Goal: Information Seeking & Learning: Learn about a topic

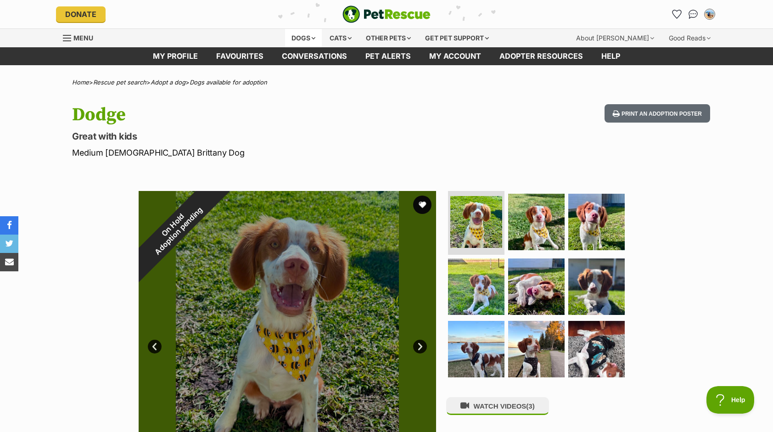
click at [298, 38] on div "Dogs" at bounding box center [303, 38] width 37 height 18
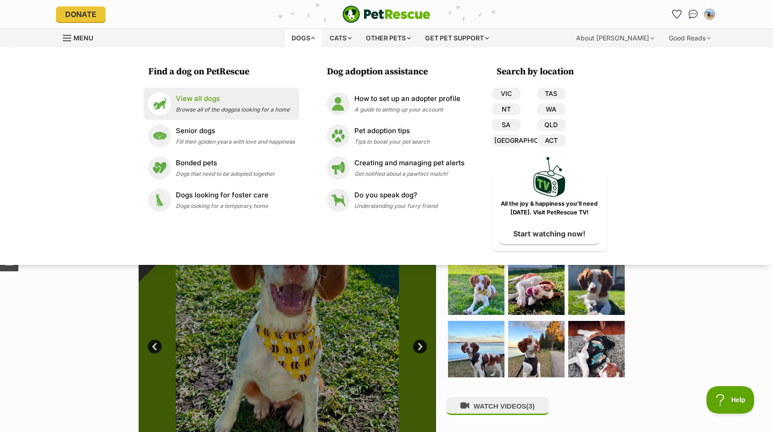
click at [208, 101] on p "View all dogs" at bounding box center [233, 99] width 114 height 11
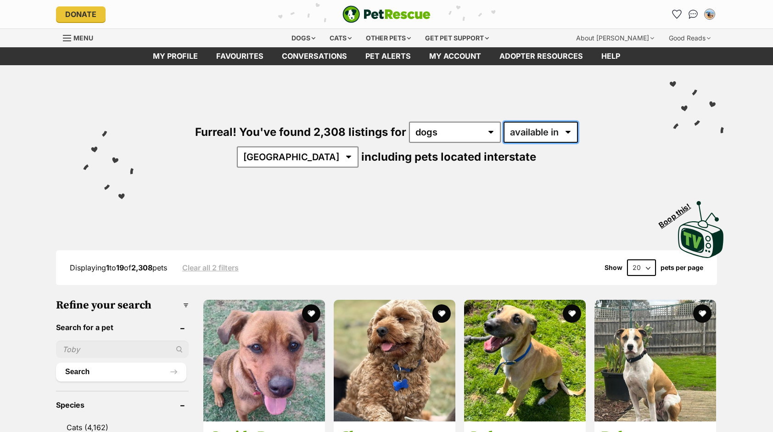
click at [515, 136] on select "available in located in" at bounding box center [540, 132] width 74 height 21
drag, startPoint x: 515, startPoint y: 136, endPoint x: 521, endPoint y: 134, distance: 6.2
click at [515, 136] on select "available in located in" at bounding box center [540, 132] width 74 height 21
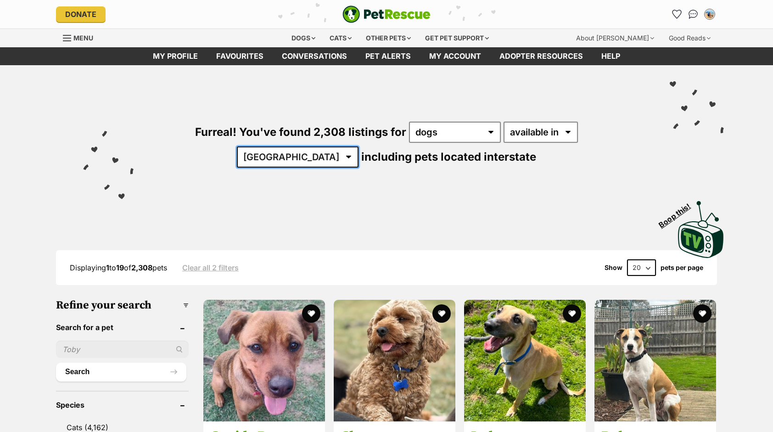
click at [358, 146] on select "Australia ACT NSW NT QLD SA TAS VIC WA" at bounding box center [298, 156] width 122 height 21
select select "[GEOGRAPHIC_DATA]"
click at [358, 146] on select "Australia ACT NSW NT QLD SA TAS VIC WA" at bounding box center [298, 156] width 122 height 21
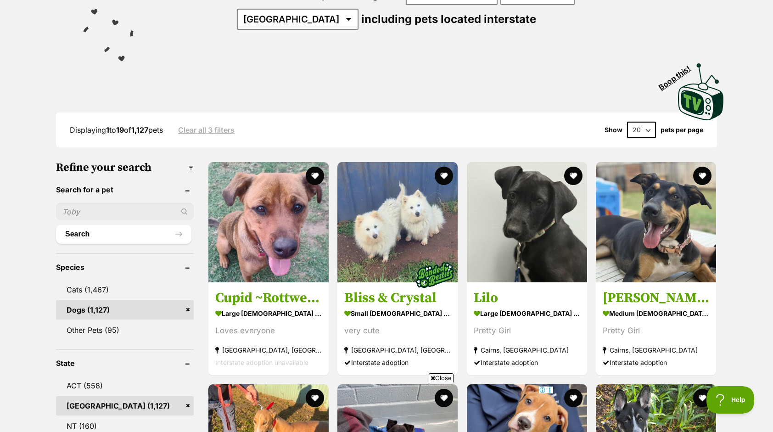
click at [649, 127] on select "20 40 60" at bounding box center [641, 130] width 29 height 17
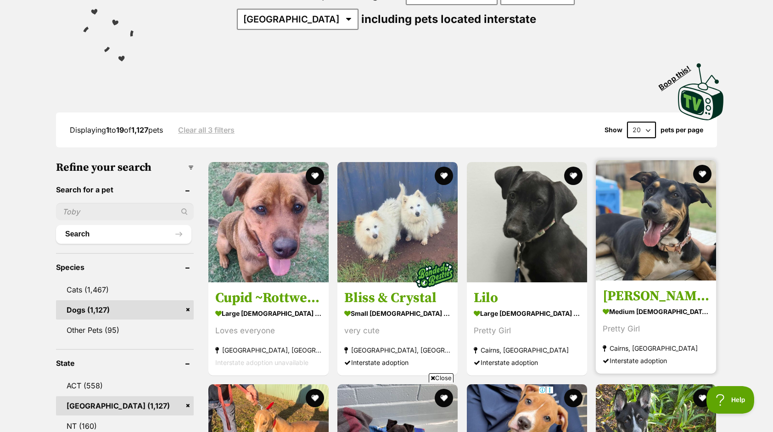
select select "60"
click at [627, 122] on select "20 40 60" at bounding box center [641, 130] width 29 height 17
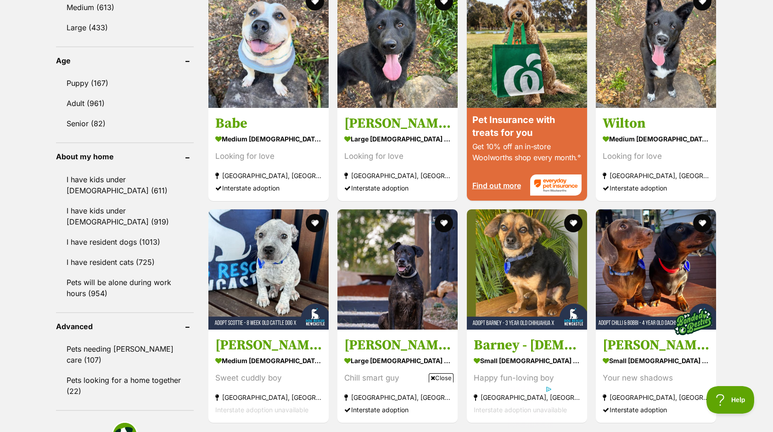
scroll to position [1285, 0]
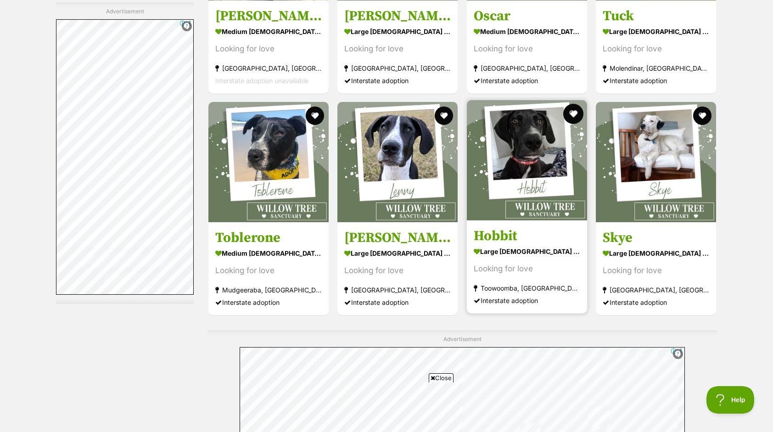
click at [572, 110] on button "favourite" at bounding box center [573, 114] width 20 height 20
click at [573, 110] on button "favourite" at bounding box center [573, 114] width 20 height 20
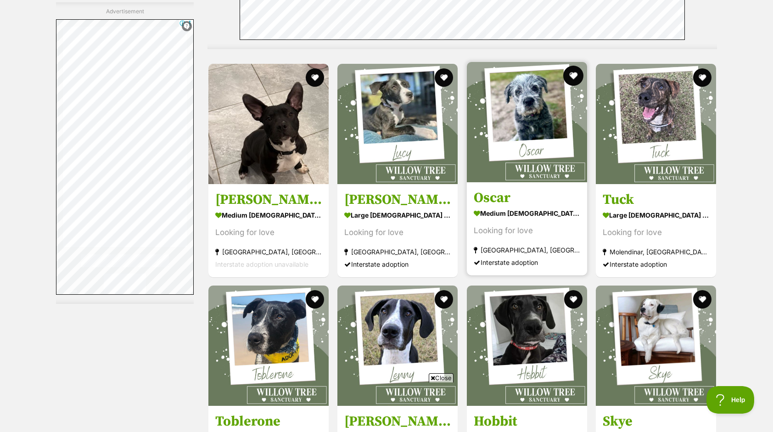
click at [574, 70] on button "favourite" at bounding box center [573, 76] width 20 height 20
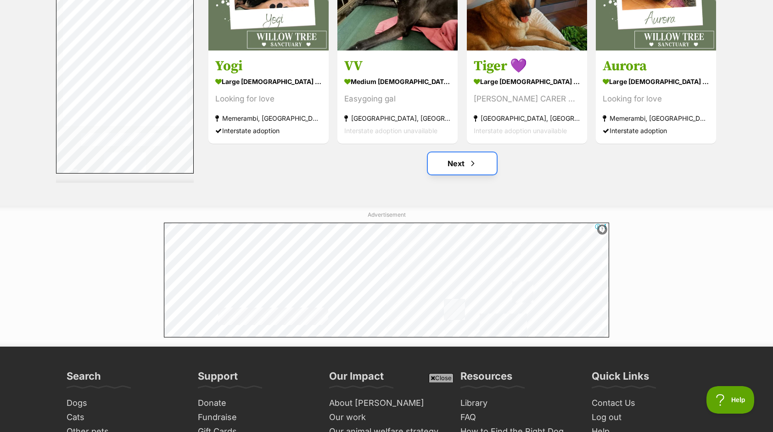
click at [453, 162] on link "Next" at bounding box center [462, 163] width 69 height 22
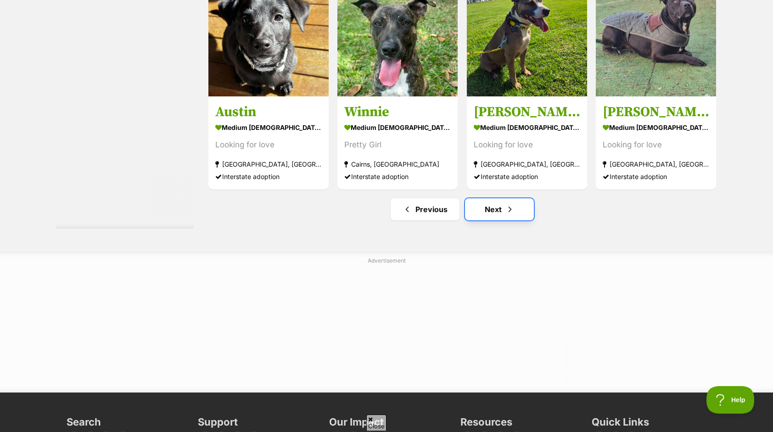
click at [499, 211] on link "Next" at bounding box center [499, 209] width 69 height 22
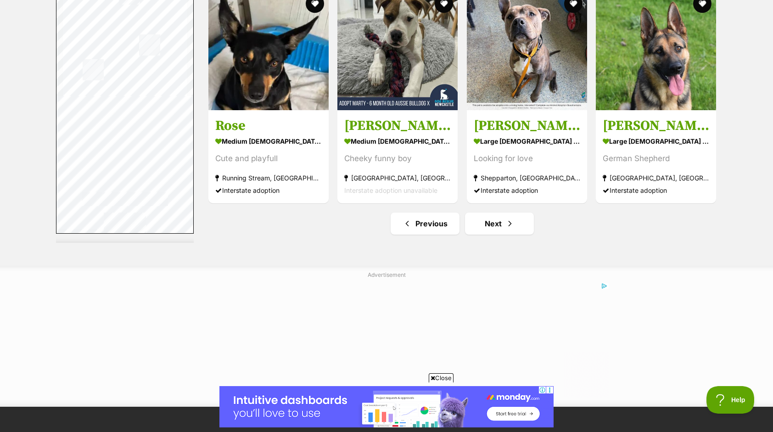
scroll to position [4863, 0]
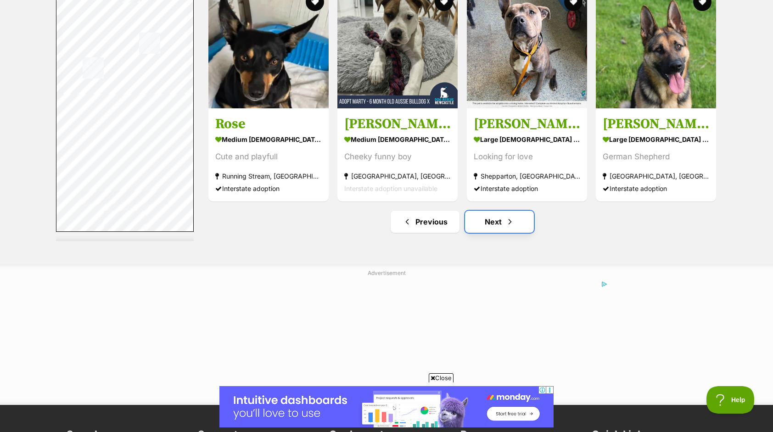
click at [513, 217] on span "Next page" at bounding box center [509, 221] width 9 height 11
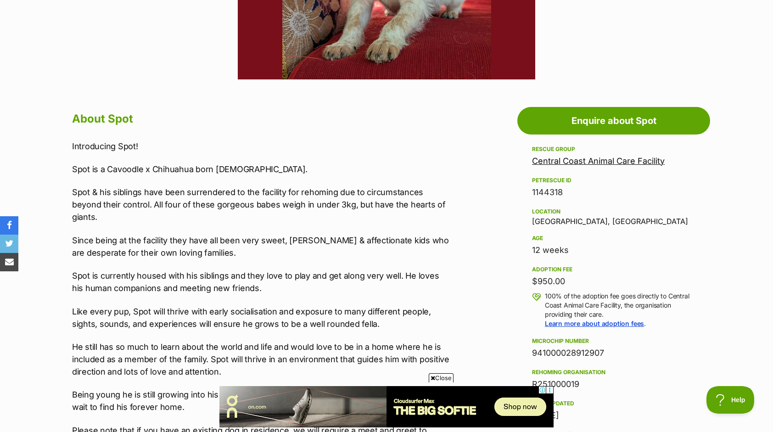
scroll to position [367, 0]
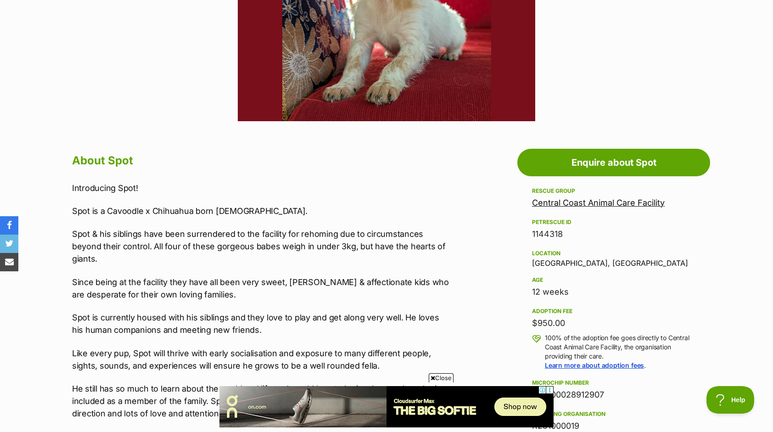
click at [598, 205] on link "Central Coast Animal Care Facility" at bounding box center [598, 203] width 133 height 10
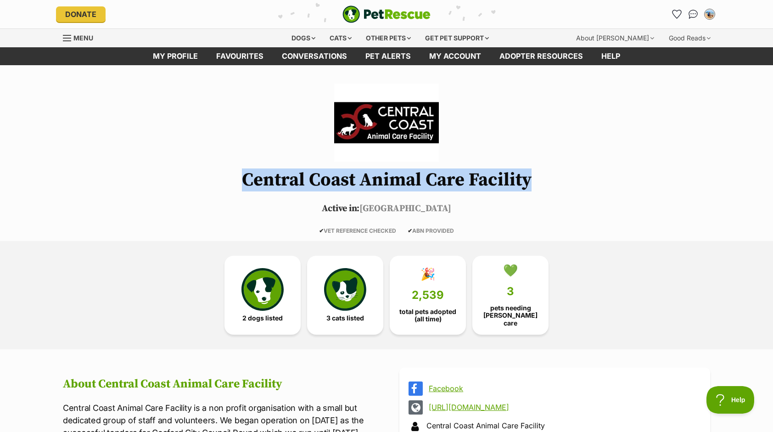
drag, startPoint x: 247, startPoint y: 179, endPoint x: 555, endPoint y: 180, distance: 307.8
click at [555, 180] on h1 "Central Coast Animal Care Facility" at bounding box center [386, 180] width 674 height 20
drag, startPoint x: 553, startPoint y: 180, endPoint x: 487, endPoint y: 174, distance: 65.8
copy h1 "Central Coast Animal Care Facility"
click at [498, 284] on link "💚 3 pets needing foster care" at bounding box center [510, 293] width 76 height 79
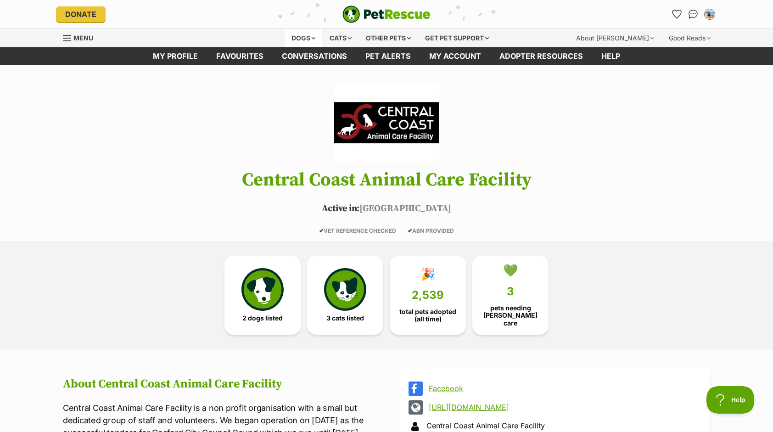
click at [294, 33] on div "Dogs" at bounding box center [303, 38] width 37 height 18
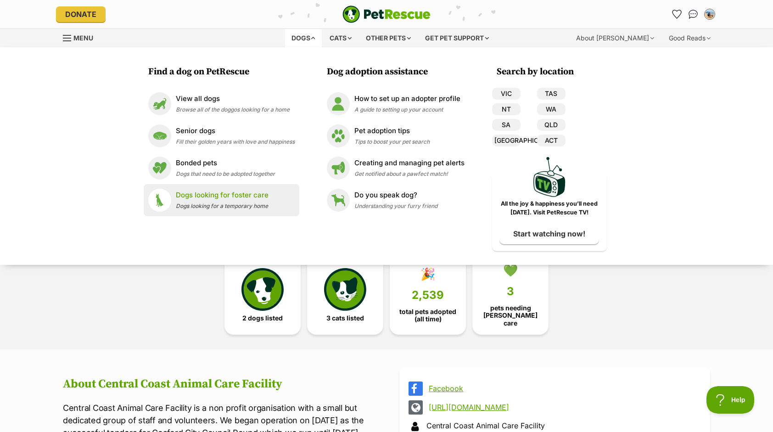
click at [232, 199] on p "Dogs looking for foster care" at bounding box center [222, 195] width 93 height 11
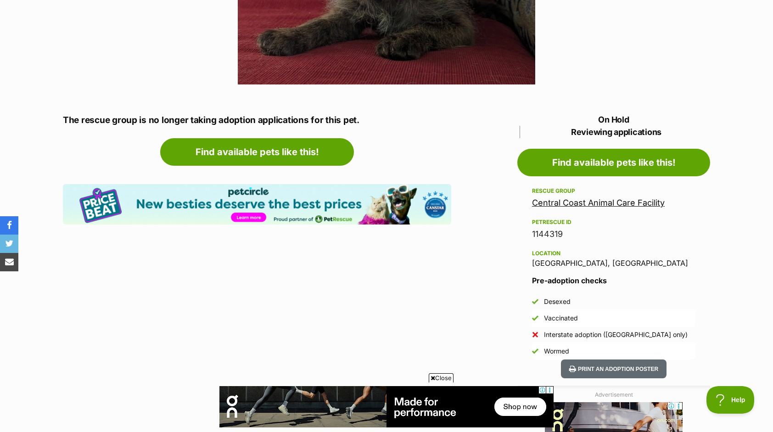
scroll to position [413, 0]
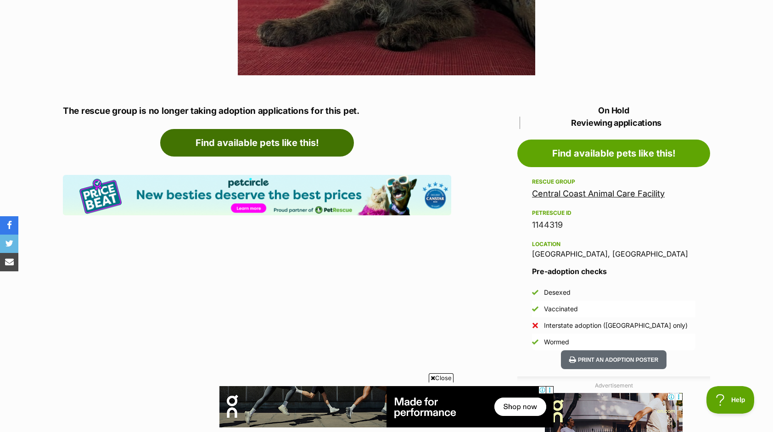
click at [286, 141] on link "Find available pets like this!" at bounding box center [257, 143] width 194 height 28
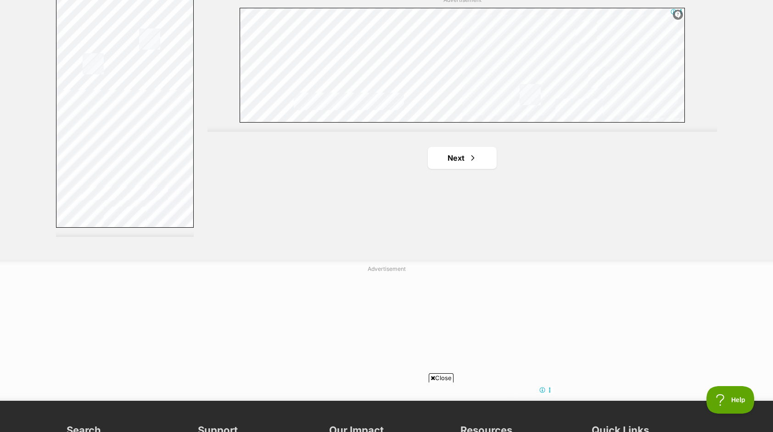
scroll to position [1697, 0]
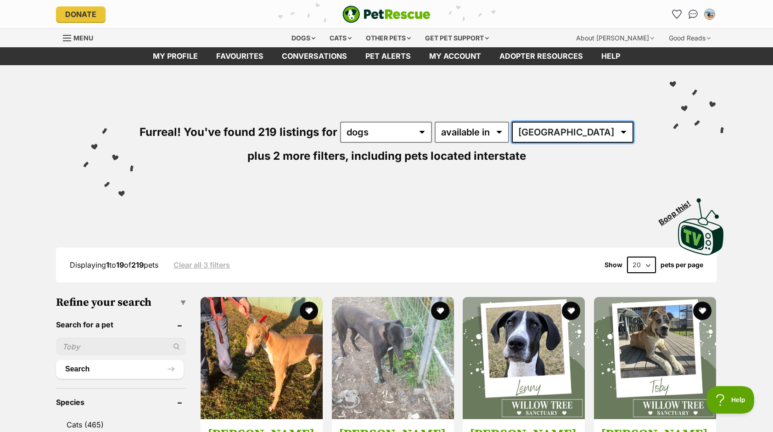
click at [575, 129] on select "[GEOGRAPHIC_DATA] [GEOGRAPHIC_DATA] [GEOGRAPHIC_DATA] [GEOGRAPHIC_DATA] [GEOGRA…" at bounding box center [573, 132] width 122 height 21
select select "[GEOGRAPHIC_DATA]"
click at [522, 122] on select "Australia ACT NSW NT QLD SA TAS VIC WA" at bounding box center [573, 132] width 122 height 21
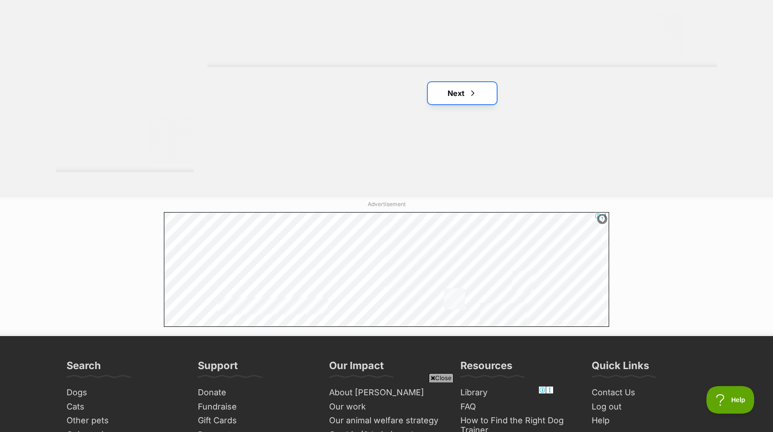
click at [478, 100] on link "Next" at bounding box center [462, 93] width 69 height 22
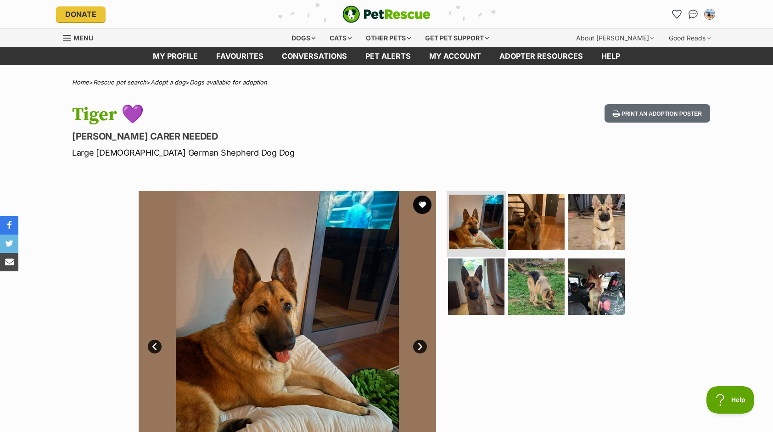
click at [482, 217] on img at bounding box center [476, 222] width 55 height 55
click at [534, 219] on img at bounding box center [535, 221] width 59 height 59
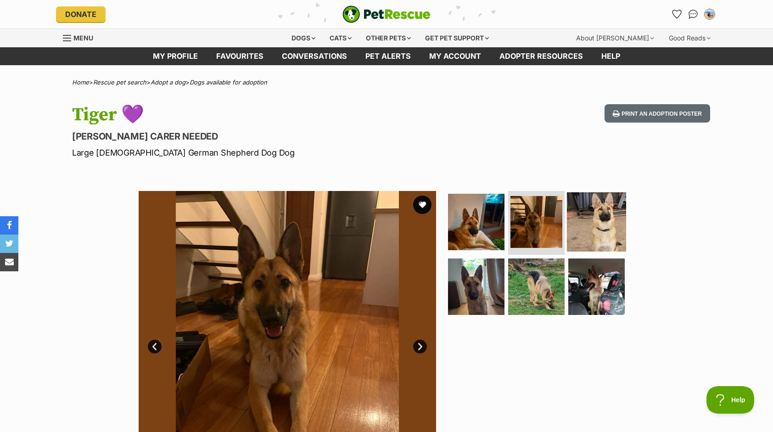
click at [583, 222] on img at bounding box center [596, 221] width 59 height 59
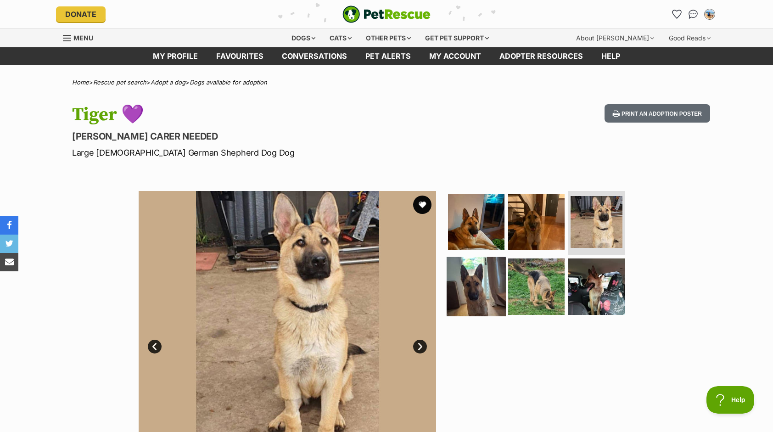
click at [451, 285] on img at bounding box center [475, 286] width 59 height 59
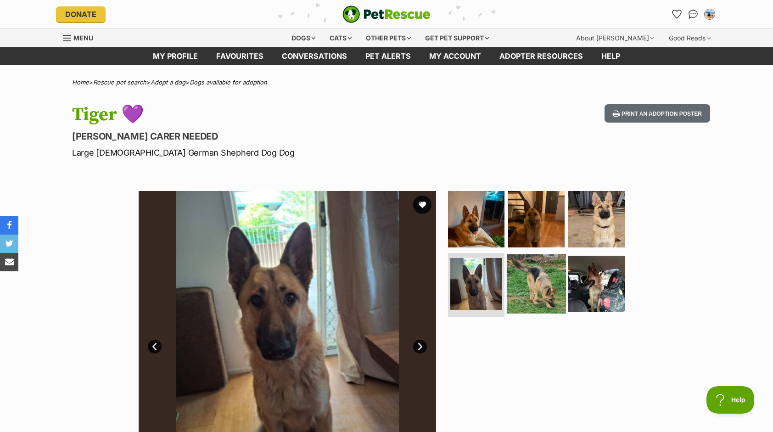
click at [533, 286] on img at bounding box center [535, 283] width 59 height 59
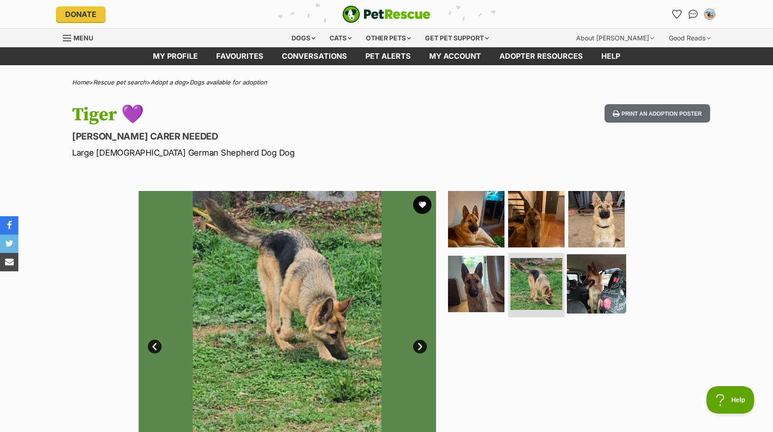
click at [588, 287] on img at bounding box center [596, 283] width 59 height 59
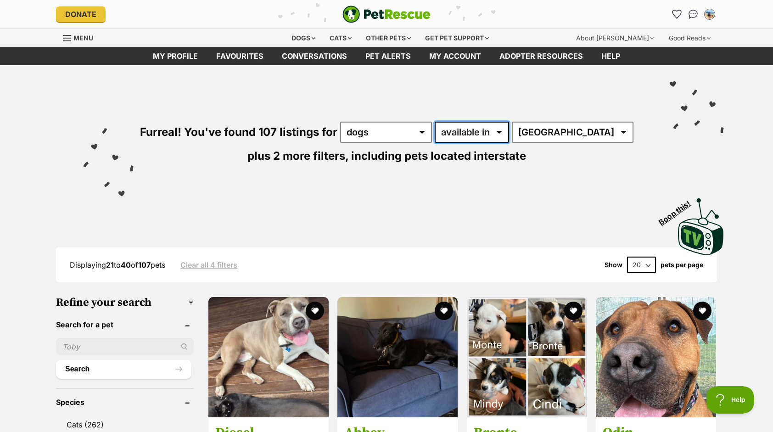
click at [505, 136] on select "available in located in" at bounding box center [471, 132] width 74 height 21
select select "disabled"
click at [444, 122] on select "available in located in" at bounding box center [471, 132] width 74 height 21
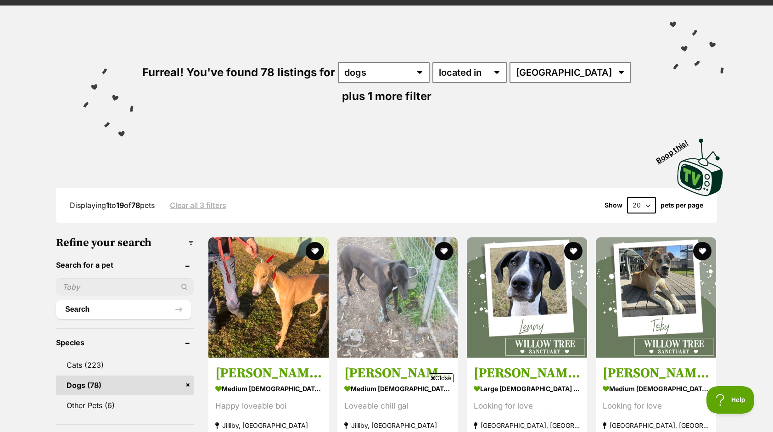
scroll to position [46, 0]
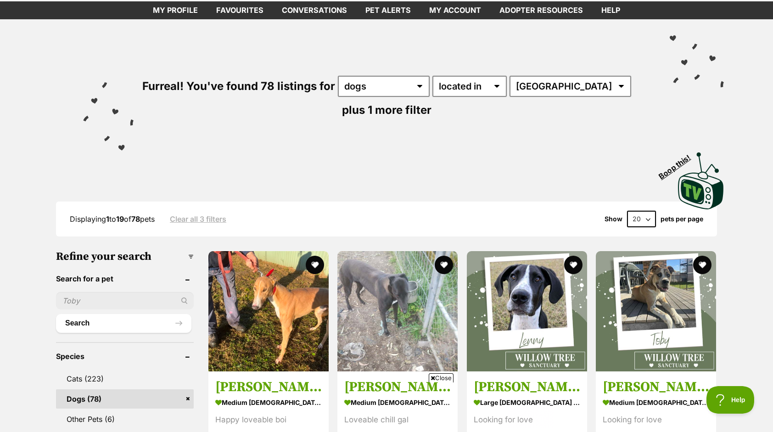
click at [647, 222] on select "20 40 60" at bounding box center [641, 219] width 29 height 17
select select "60"
click at [627, 211] on select "20 40 60" at bounding box center [641, 219] width 29 height 17
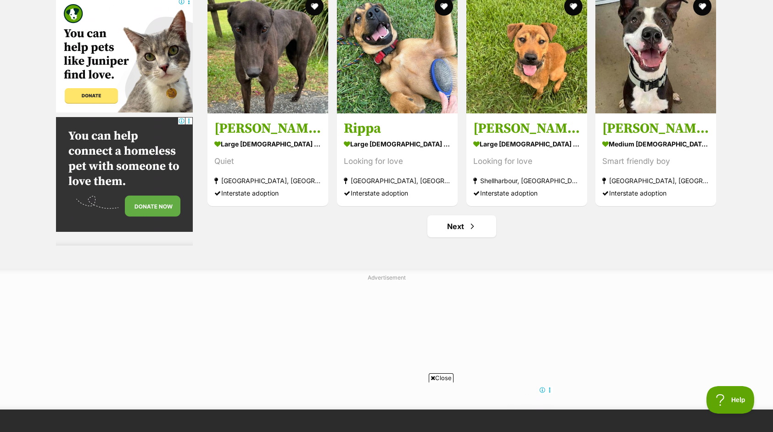
scroll to position [4909, 0]
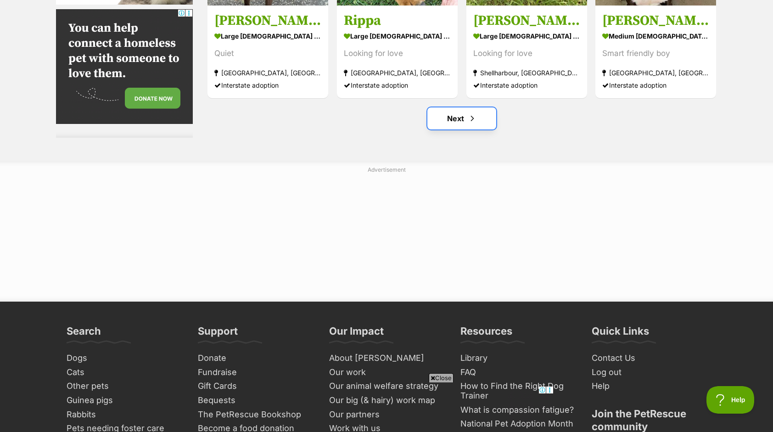
click at [452, 127] on link "Next" at bounding box center [461, 118] width 69 height 22
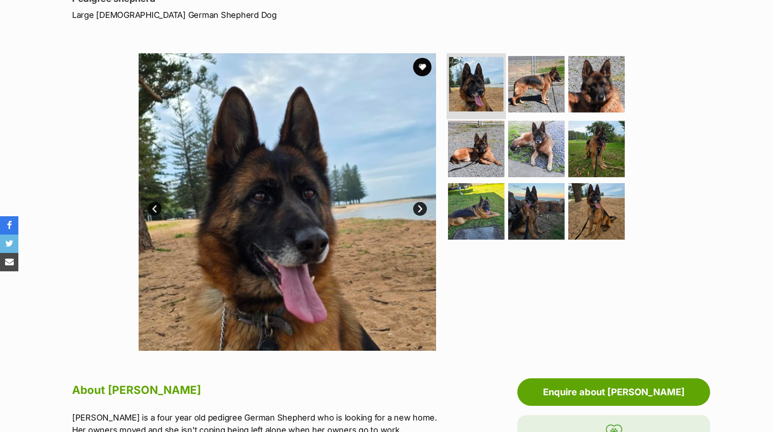
scroll to position [184, 0]
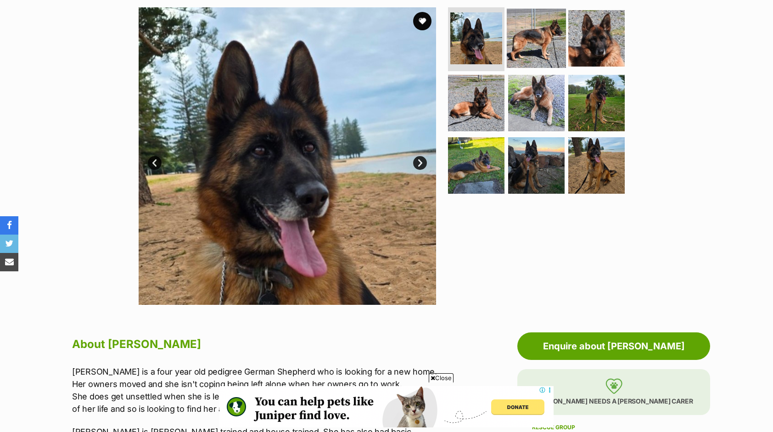
click at [537, 50] on img at bounding box center [535, 37] width 59 height 59
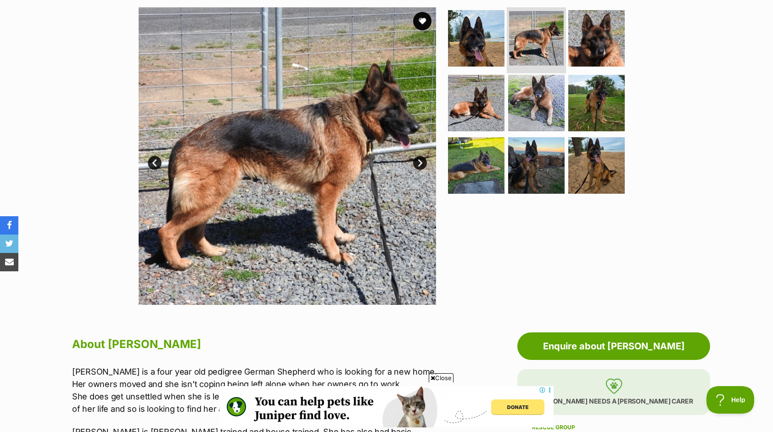
scroll to position [0, 0]
click at [601, 46] on img at bounding box center [596, 37] width 59 height 59
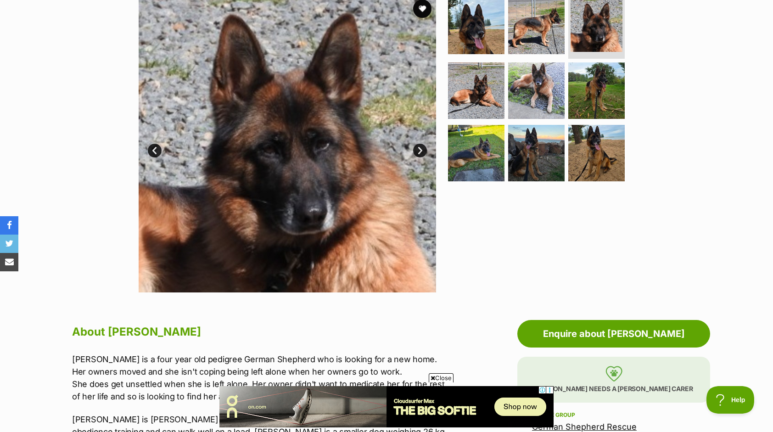
scroll to position [184, 0]
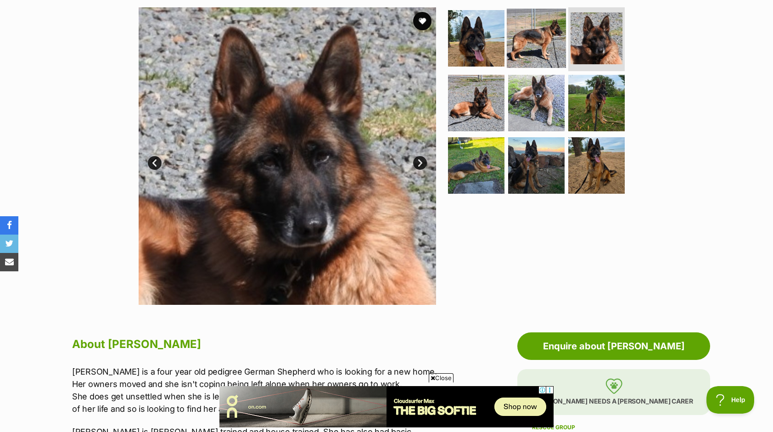
click at [533, 50] on img at bounding box center [535, 37] width 59 height 59
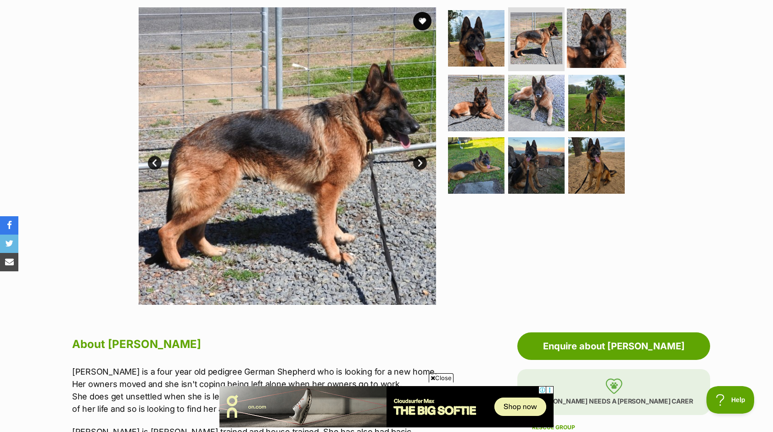
click at [584, 47] on img at bounding box center [596, 37] width 59 height 59
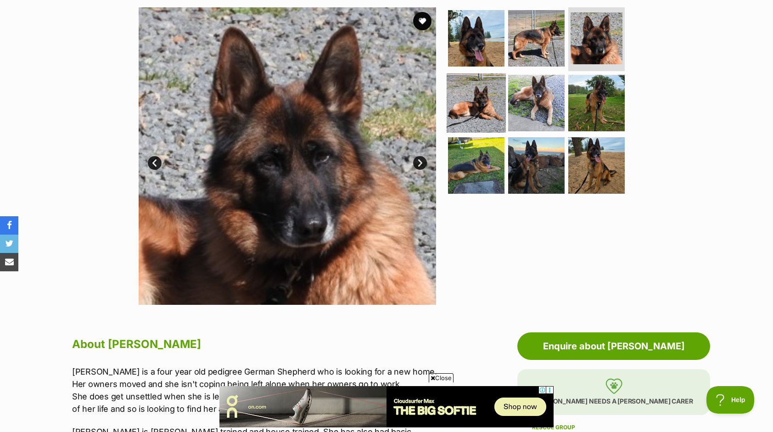
click at [470, 113] on img at bounding box center [475, 102] width 59 height 59
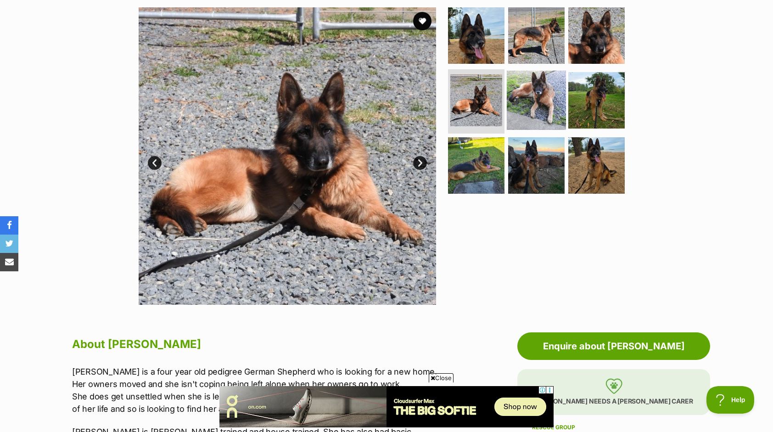
click at [534, 107] on img at bounding box center [535, 100] width 59 height 59
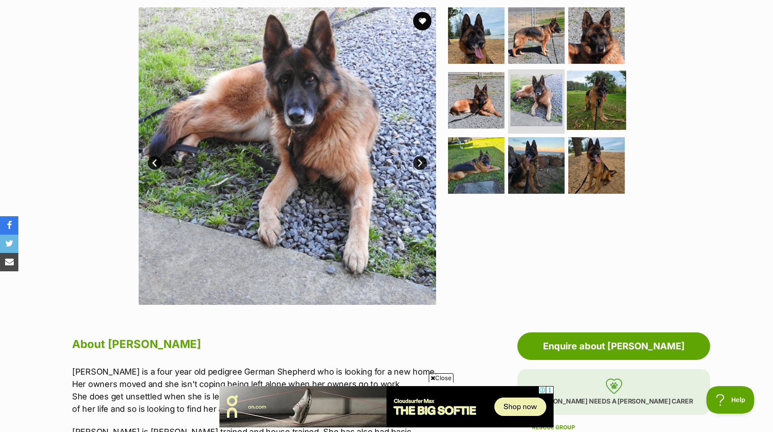
click at [593, 109] on img at bounding box center [596, 100] width 59 height 59
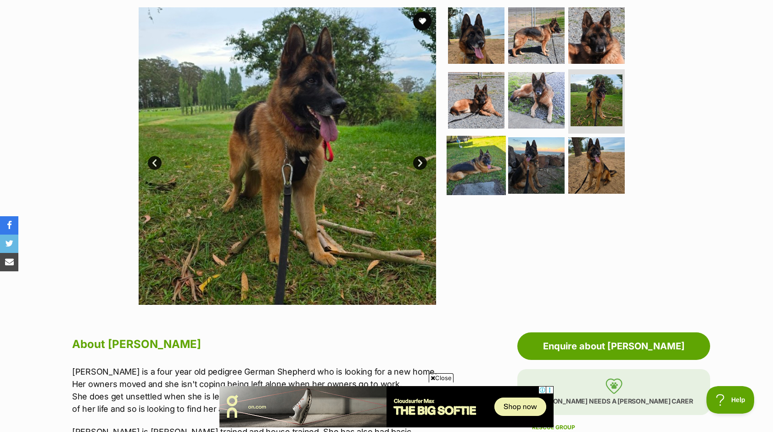
click at [479, 160] on img at bounding box center [475, 165] width 59 height 59
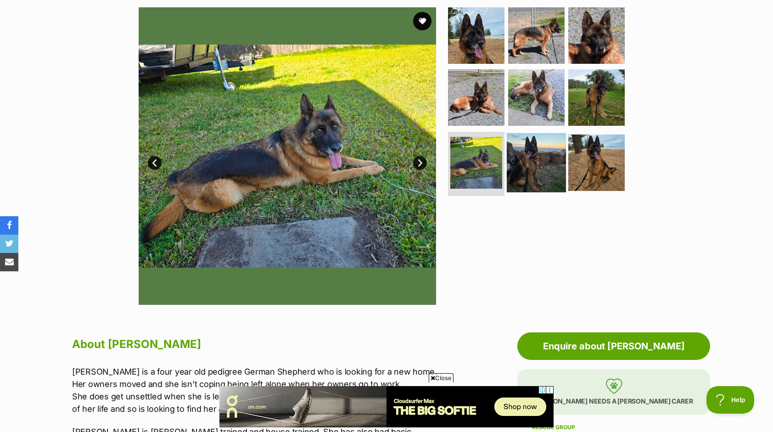
click at [529, 160] on img at bounding box center [535, 162] width 59 height 59
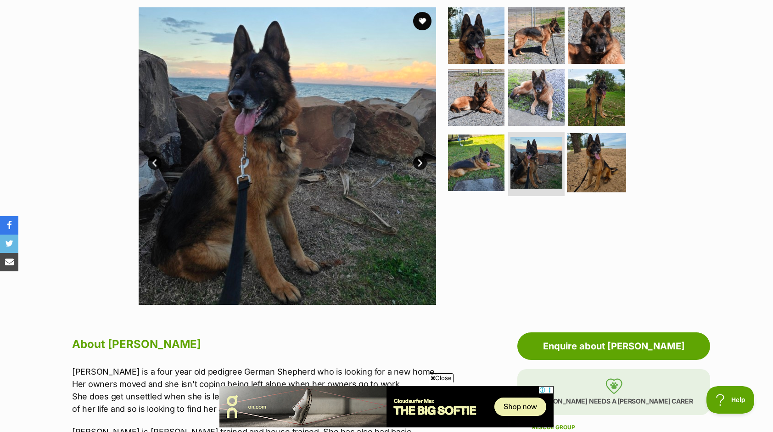
click at [596, 157] on img at bounding box center [596, 162] width 59 height 59
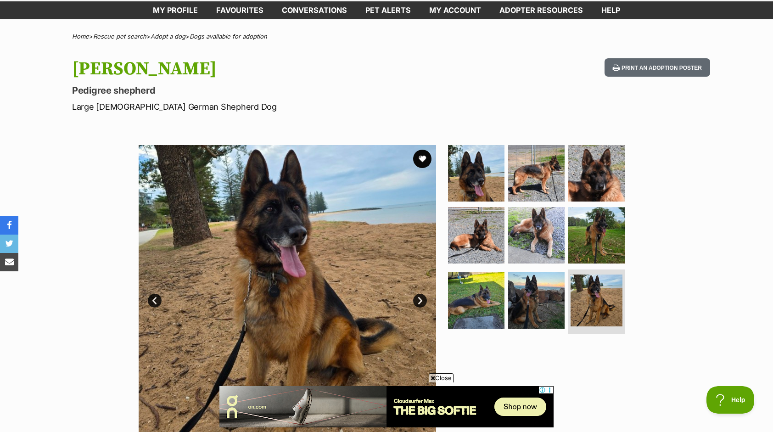
scroll to position [0, 0]
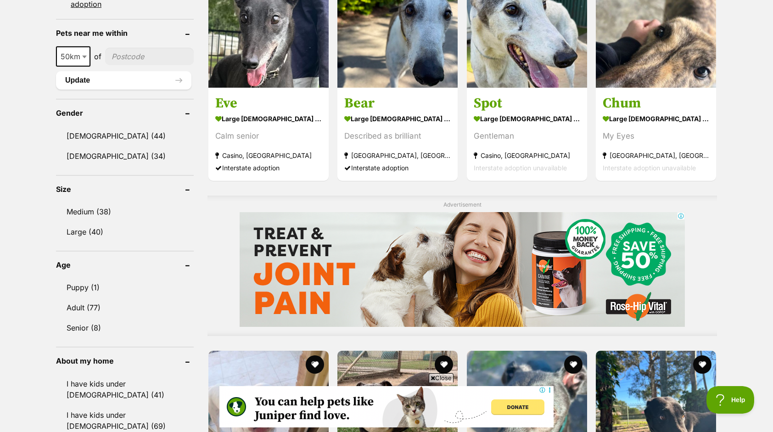
scroll to position [596, 0]
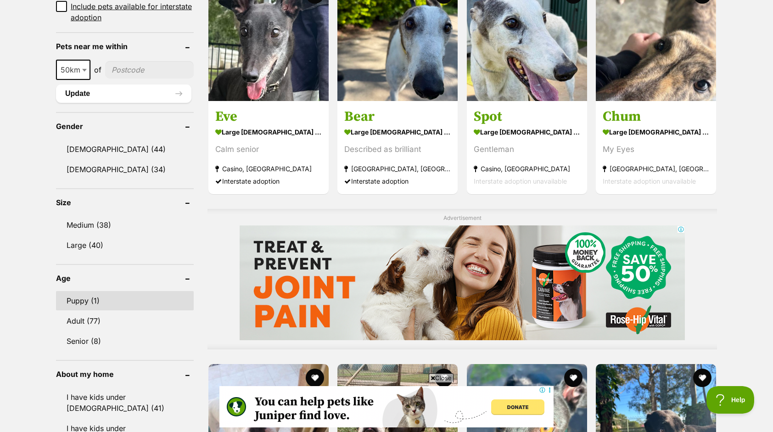
click at [83, 298] on link "Puppy (1)" at bounding box center [125, 300] width 138 height 19
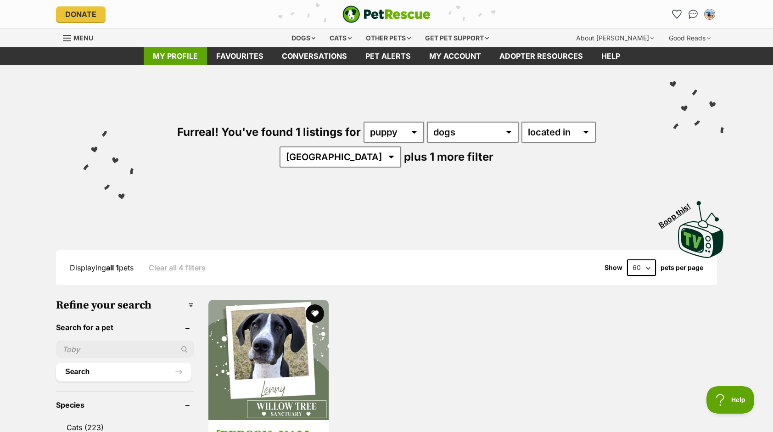
click at [189, 61] on link "My profile" at bounding box center [175, 56] width 63 height 18
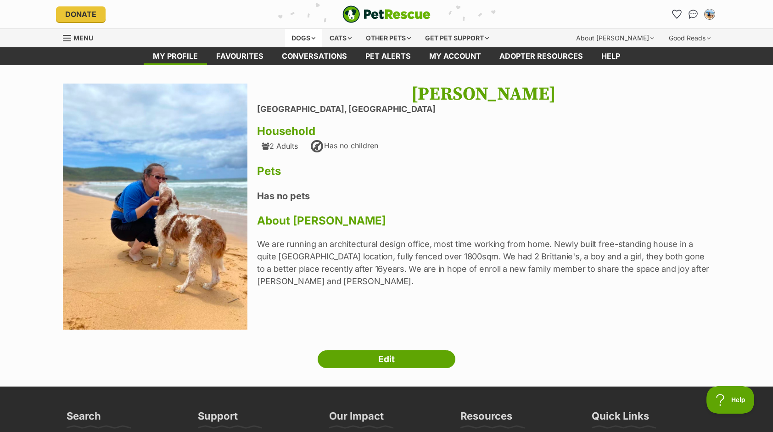
click at [294, 37] on div "Dogs" at bounding box center [303, 38] width 37 height 18
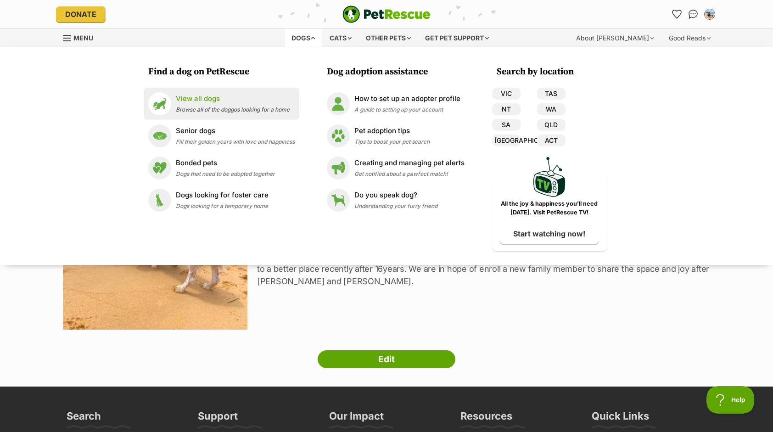
click at [192, 104] on div "View all dogs Browse all of the doggos looking for a home" at bounding box center [233, 104] width 114 height 20
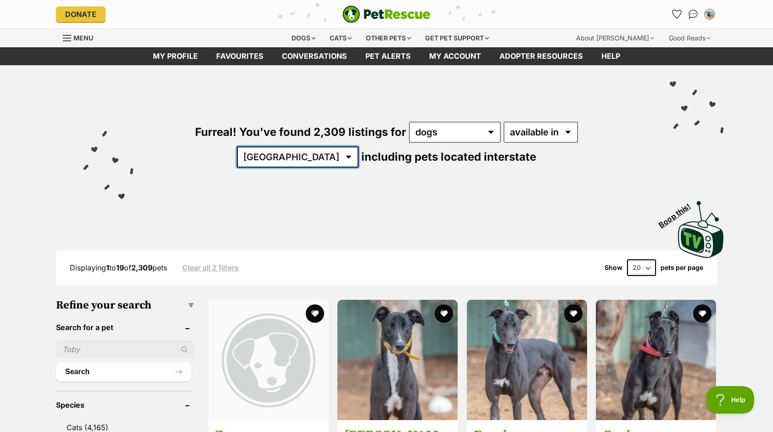
click at [358, 146] on select "[GEOGRAPHIC_DATA] [GEOGRAPHIC_DATA] [GEOGRAPHIC_DATA] [GEOGRAPHIC_DATA] [GEOGRA…" at bounding box center [298, 156] width 122 height 21
select select "[GEOGRAPHIC_DATA]"
click at [358, 146] on select "Australia ACT NSW NT QLD SA TAS VIC WA" at bounding box center [298, 156] width 122 height 21
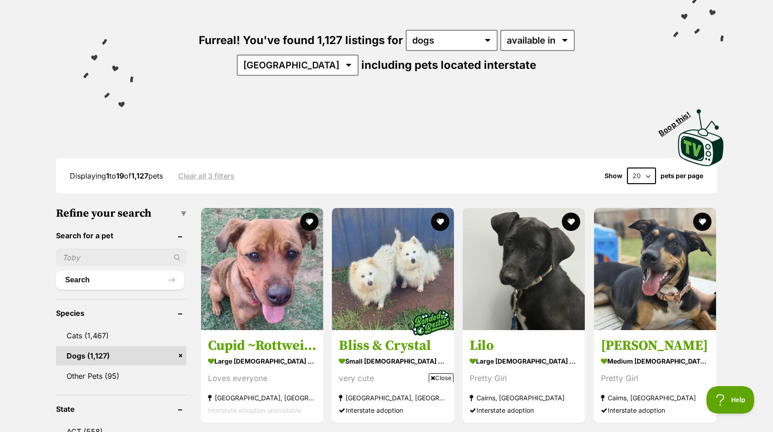
click at [641, 170] on select "20 40 60" at bounding box center [641, 175] width 29 height 17
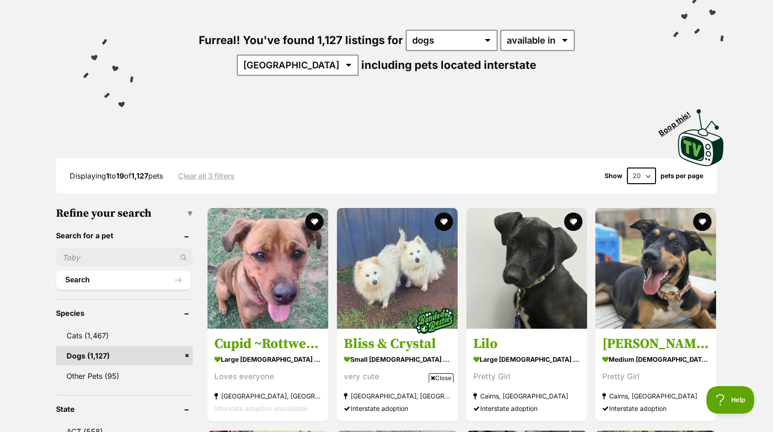
select select "60"
click at [627, 167] on select "20 40 60" at bounding box center [641, 175] width 29 height 17
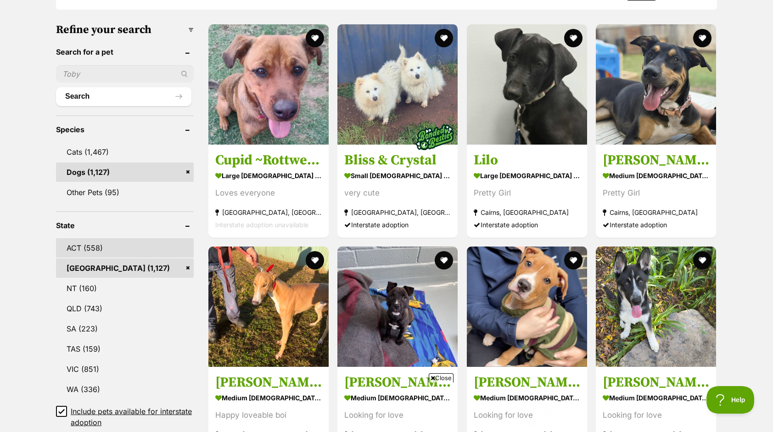
scroll to position [688, 0]
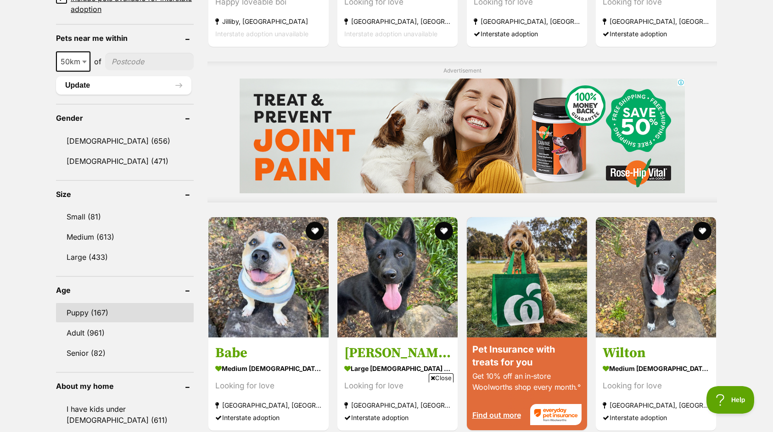
click at [79, 311] on link "Puppy (167)" at bounding box center [125, 312] width 138 height 19
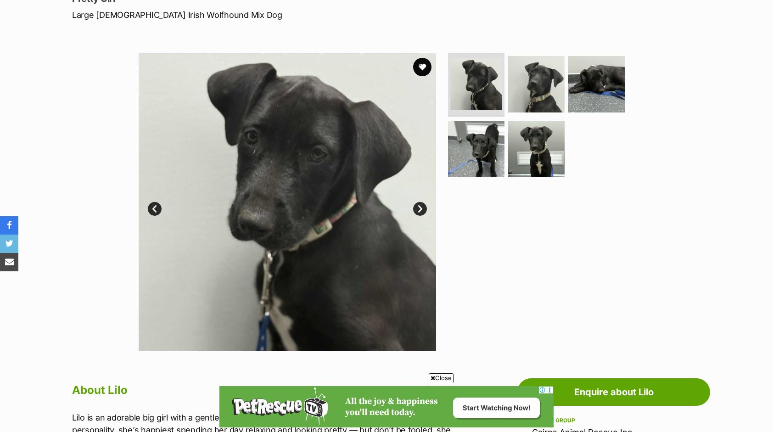
scroll to position [184, 0]
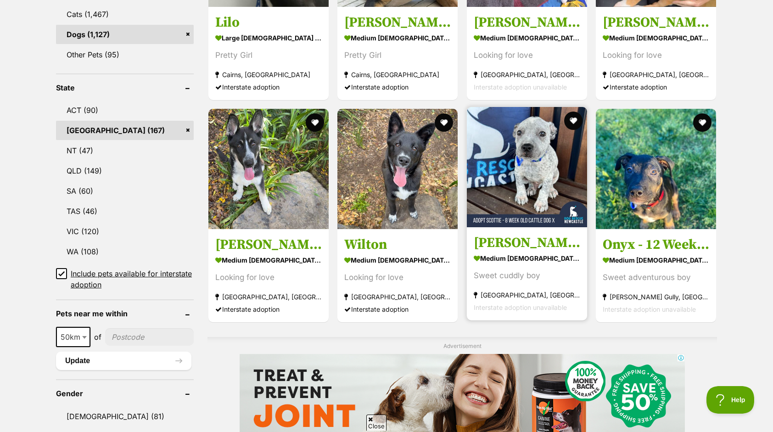
click at [542, 172] on img at bounding box center [527, 167] width 120 height 120
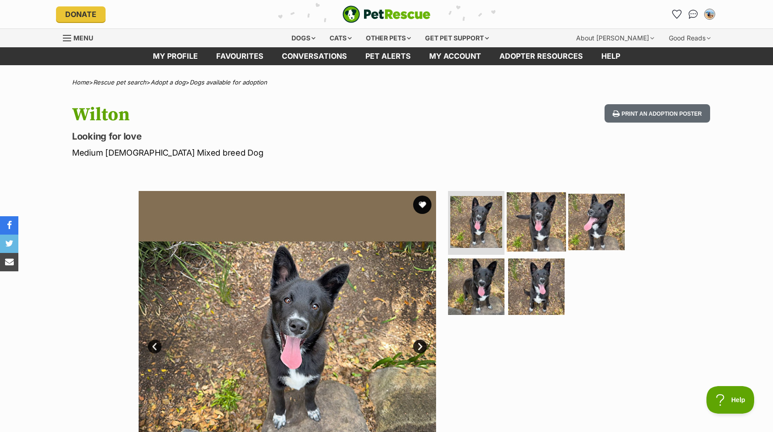
click at [545, 220] on img at bounding box center [535, 221] width 59 height 59
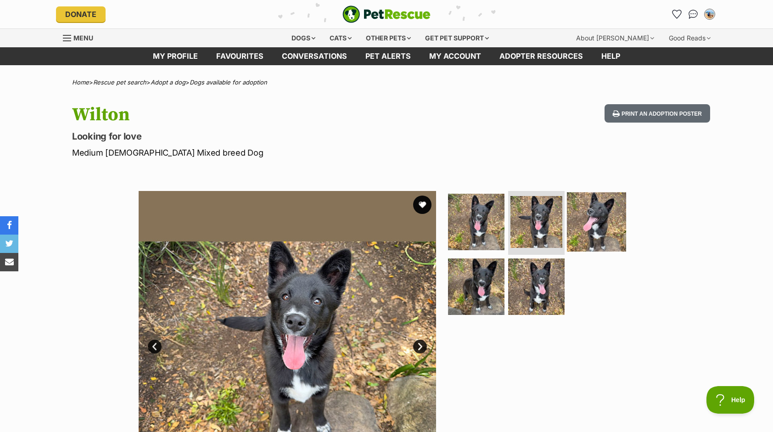
click at [591, 220] on img at bounding box center [596, 221] width 59 height 59
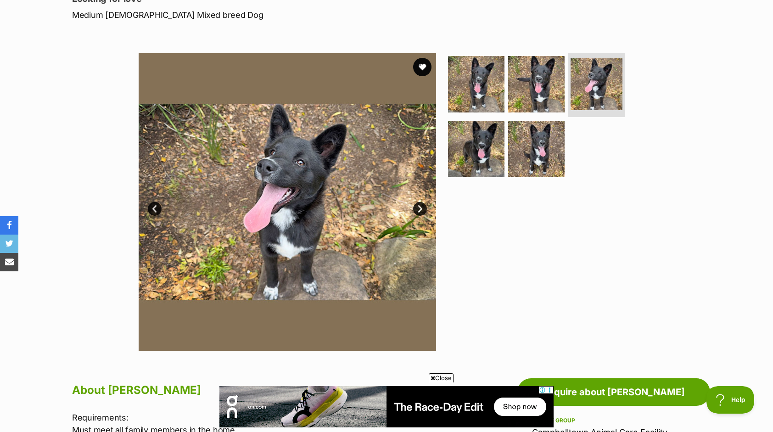
scroll to position [92, 0]
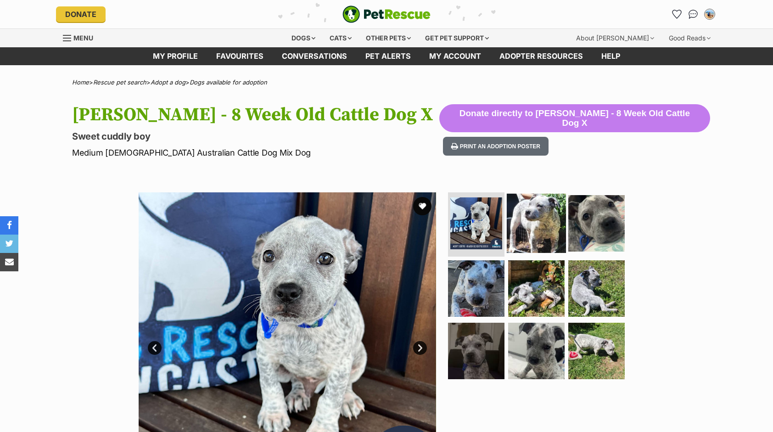
click at [533, 225] on img at bounding box center [535, 223] width 59 height 59
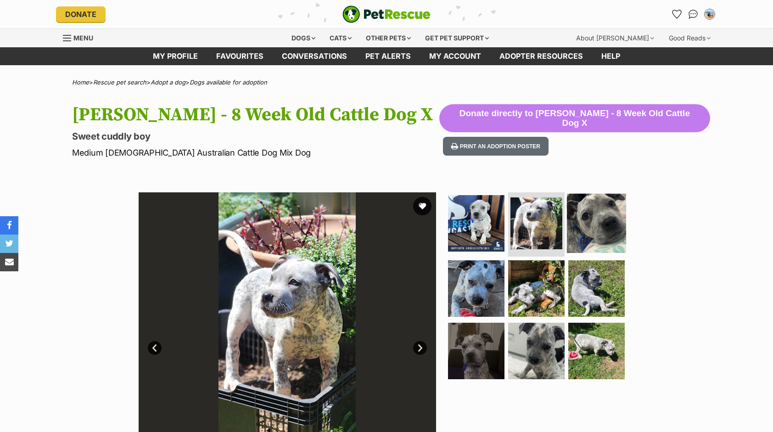
click at [584, 224] on img at bounding box center [596, 223] width 59 height 59
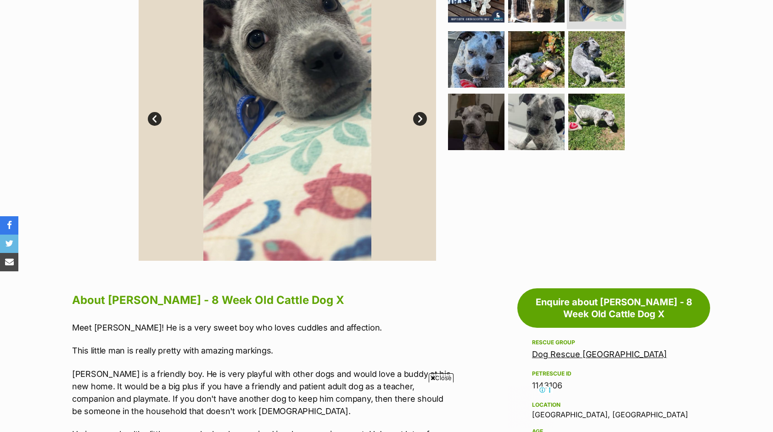
scroll to position [229, 0]
click at [599, 122] on img at bounding box center [596, 120] width 59 height 59
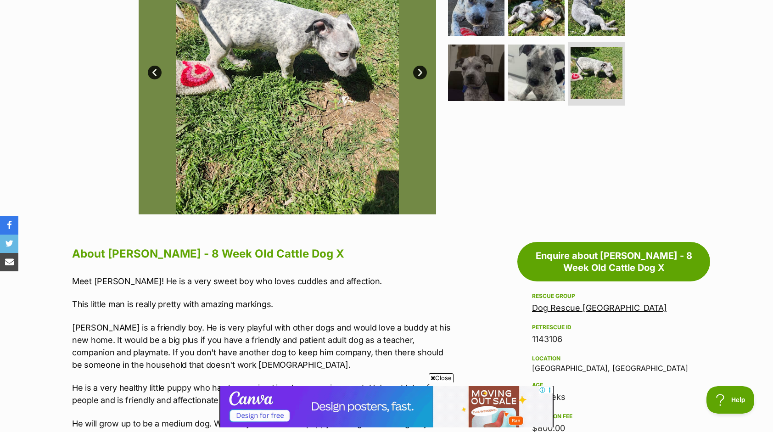
scroll to position [138, 0]
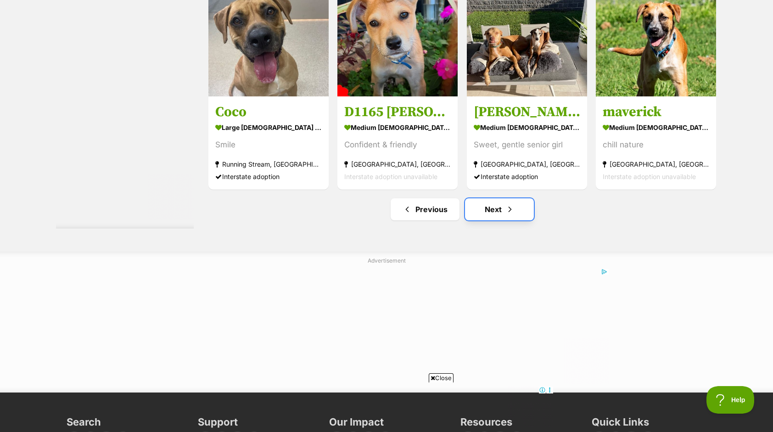
click at [516, 205] on link "Next" at bounding box center [499, 209] width 69 height 22
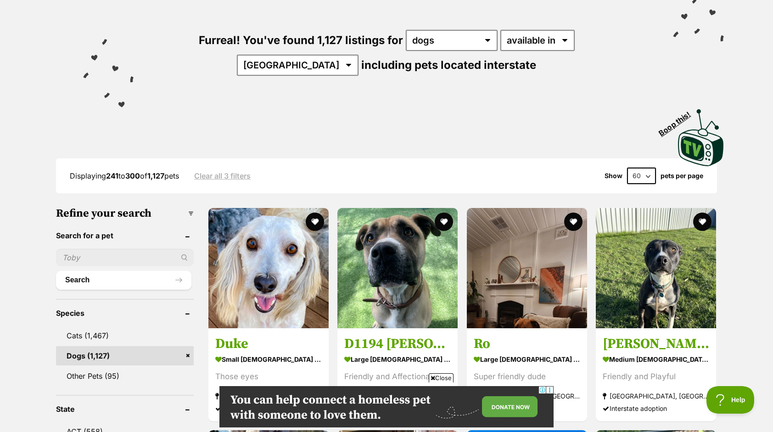
click at [110, 262] on input "text" at bounding box center [125, 257] width 138 height 17
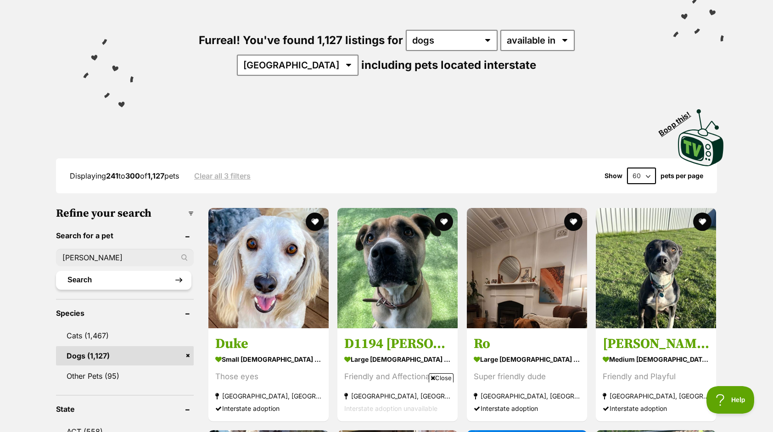
type input "eddie"
click at [106, 272] on button "Search" at bounding box center [123, 280] width 135 height 18
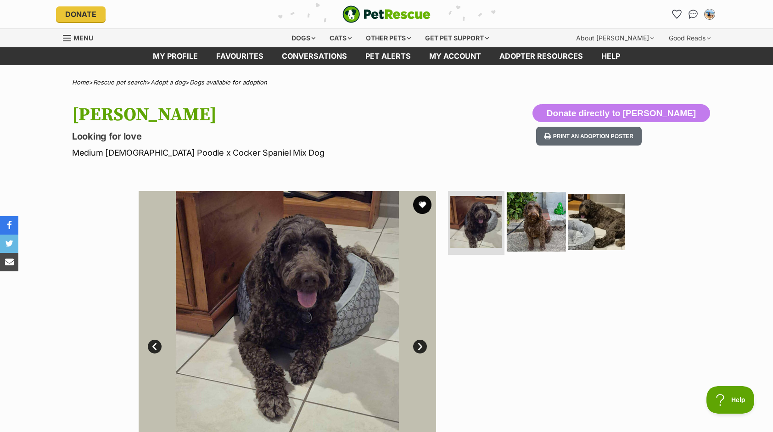
click at [540, 217] on img at bounding box center [535, 221] width 59 height 59
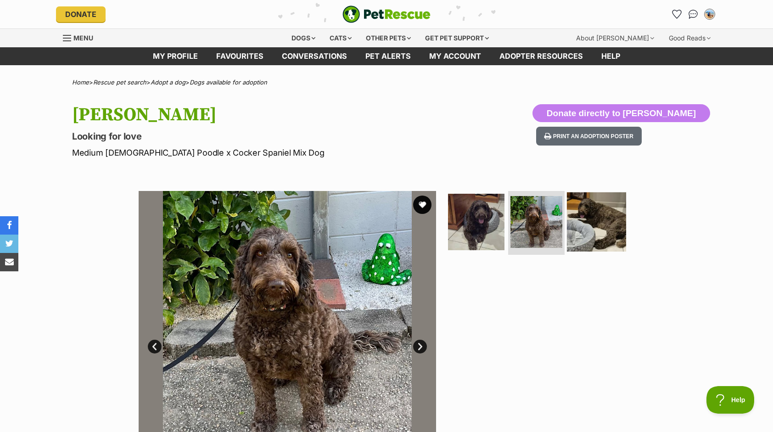
click at [605, 219] on img at bounding box center [596, 221] width 59 height 59
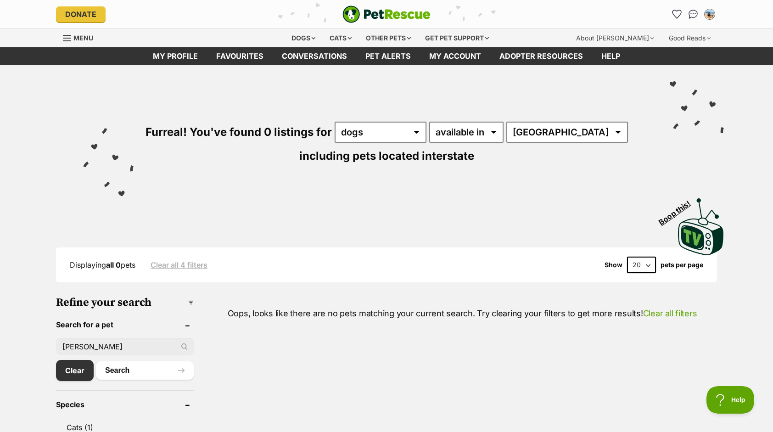
drag, startPoint x: 88, startPoint y: 351, endPoint x: 46, endPoint y: 348, distance: 41.5
drag, startPoint x: 83, startPoint y: 346, endPoint x: 58, endPoint y: 346, distance: 25.7
click at [58, 346] on input "bnn" at bounding box center [125, 346] width 138 height 17
type input "[PERSON_NAME]"
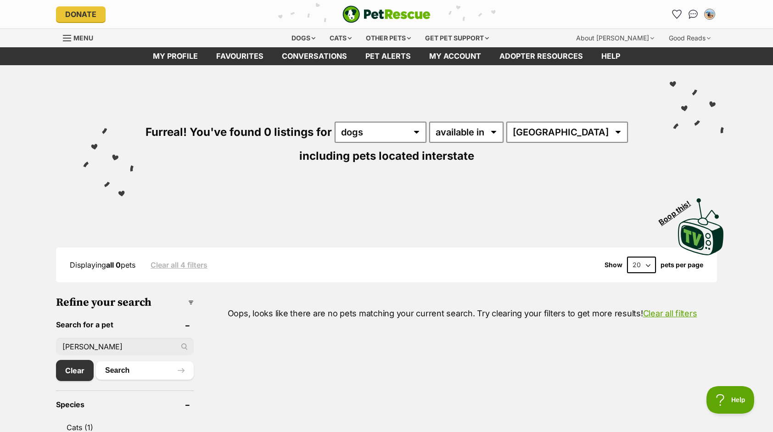
click at [96, 361] on button "Search" at bounding box center [145, 370] width 98 height 18
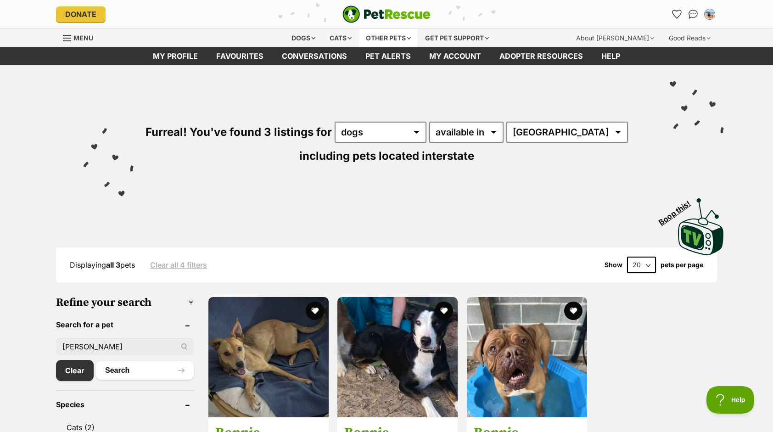
click at [393, 39] on div "Other pets" at bounding box center [388, 38] width 58 height 18
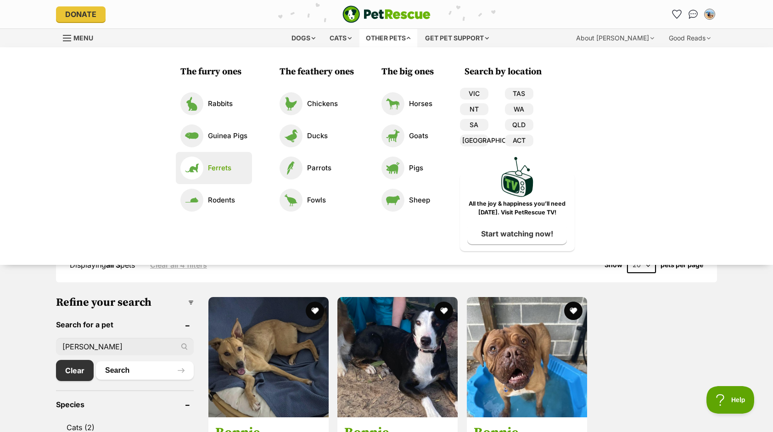
click at [226, 171] on p "Ferrets" at bounding box center [219, 168] width 23 height 11
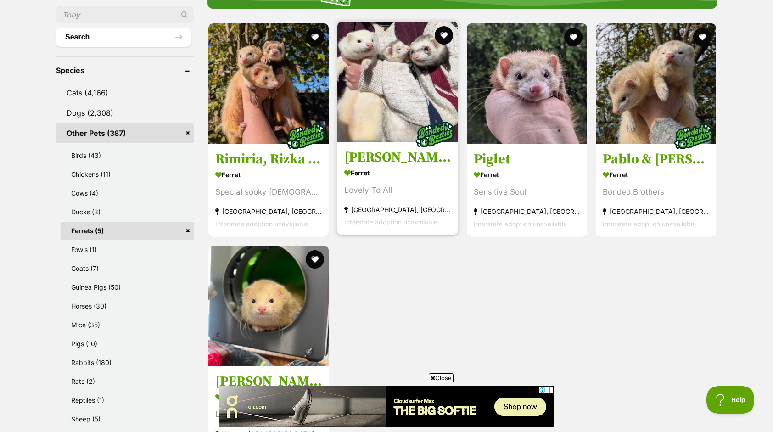
scroll to position [321, 0]
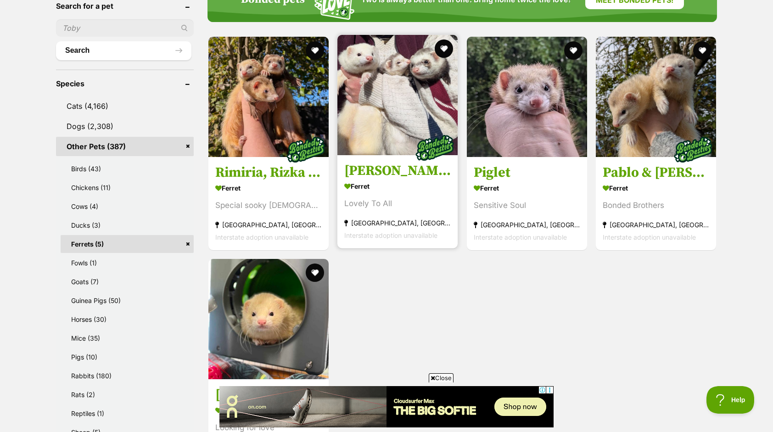
click at [383, 96] on img at bounding box center [397, 95] width 120 height 120
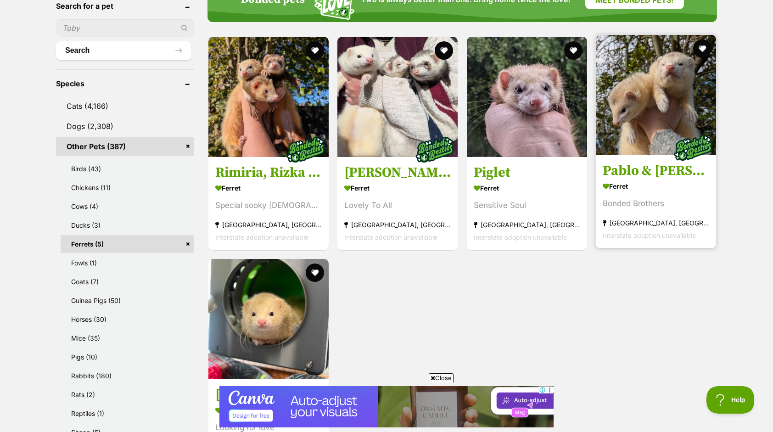
click at [673, 109] on img at bounding box center [655, 95] width 120 height 120
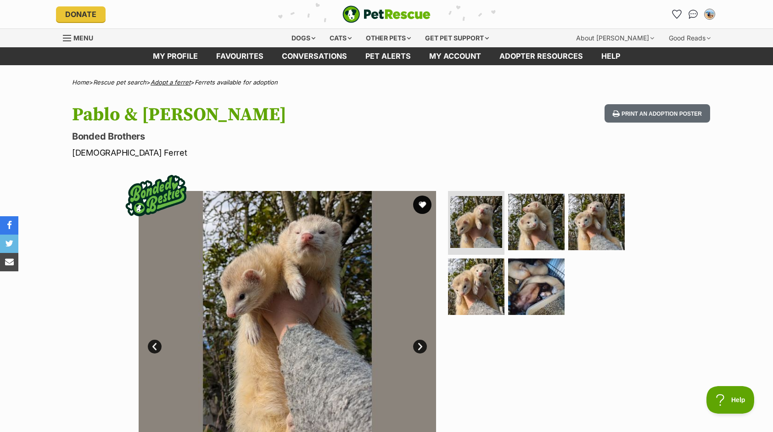
click at [179, 83] on link "Adopt a ferret" at bounding box center [170, 81] width 40 height 7
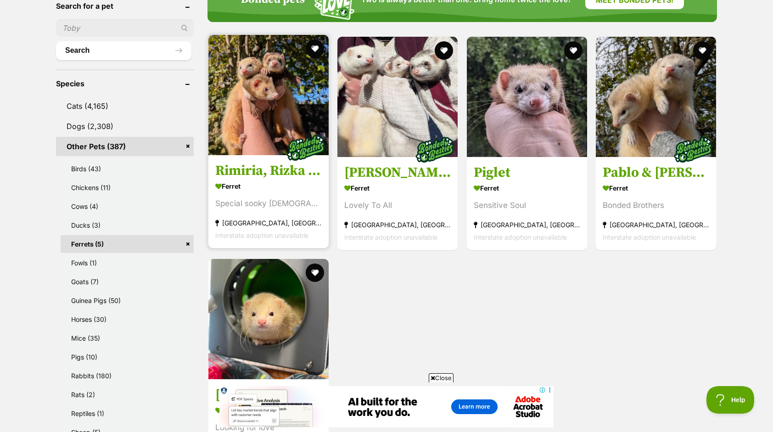
click at [255, 116] on img at bounding box center [268, 95] width 120 height 120
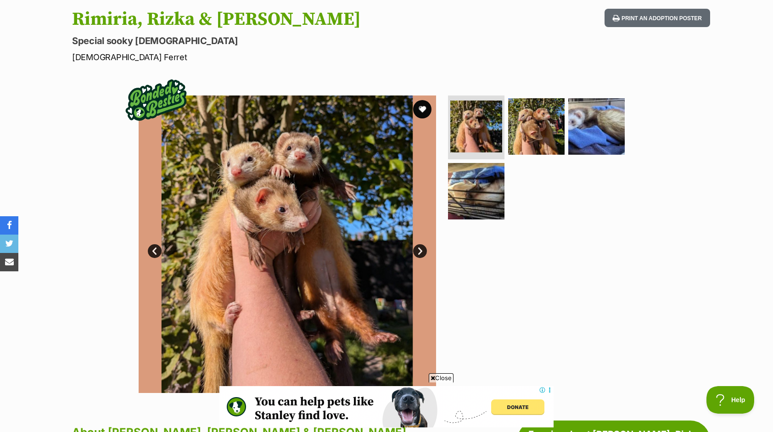
scroll to position [92, 0]
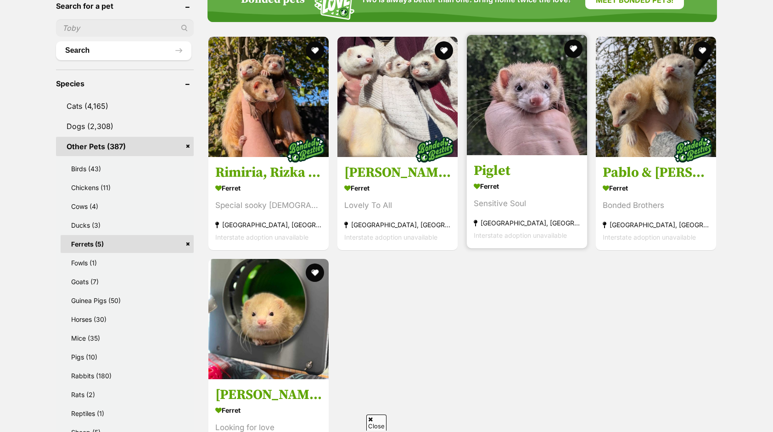
click at [515, 174] on h3 "Piglet" at bounding box center [526, 170] width 106 height 17
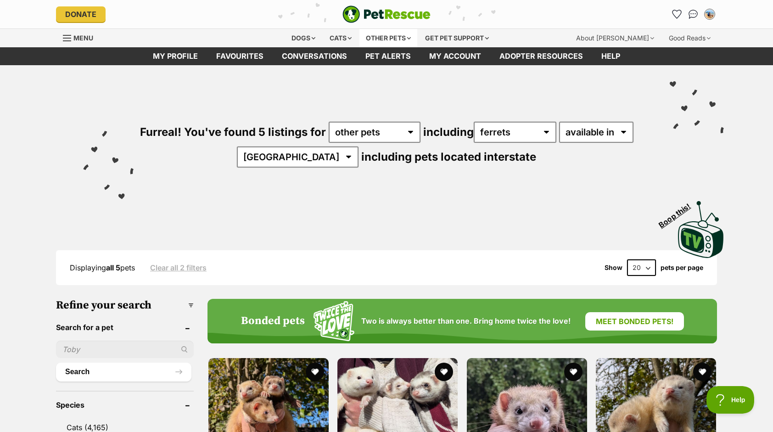
click at [392, 37] on div "Other pets" at bounding box center [388, 38] width 58 height 18
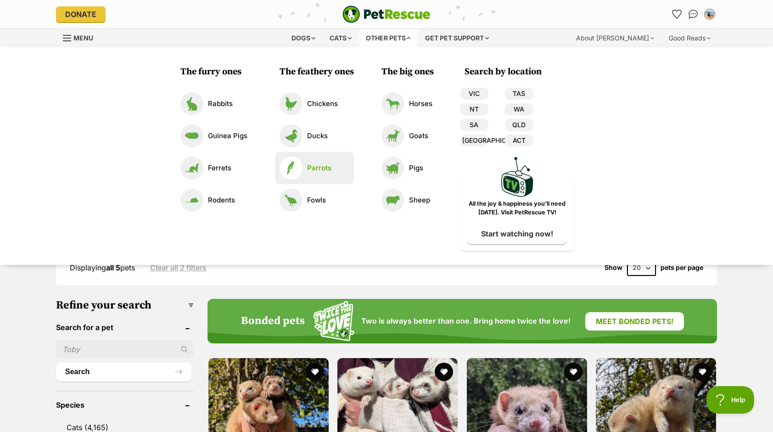
click at [313, 173] on link "Parrots" at bounding box center [314, 167] width 70 height 23
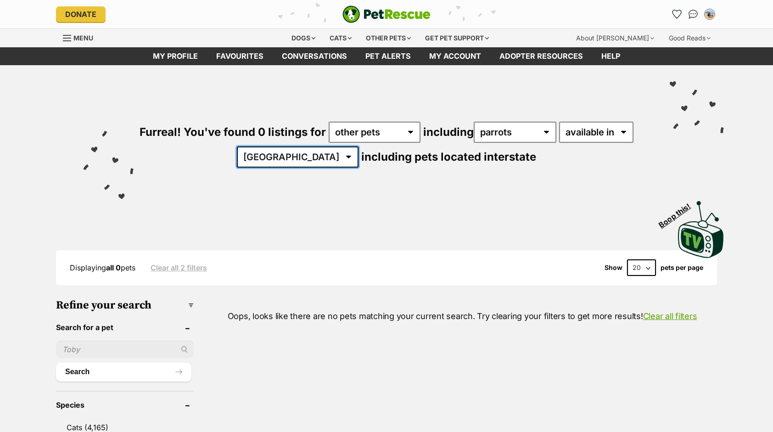
click at [334, 158] on select "[GEOGRAPHIC_DATA]" at bounding box center [298, 156] width 122 height 21
click at [305, 146] on select "Australia" at bounding box center [298, 156] width 122 height 21
click at [338, 159] on select "Australia" at bounding box center [298, 156] width 122 height 21
click at [339, 159] on select "Australia" at bounding box center [298, 156] width 122 height 21
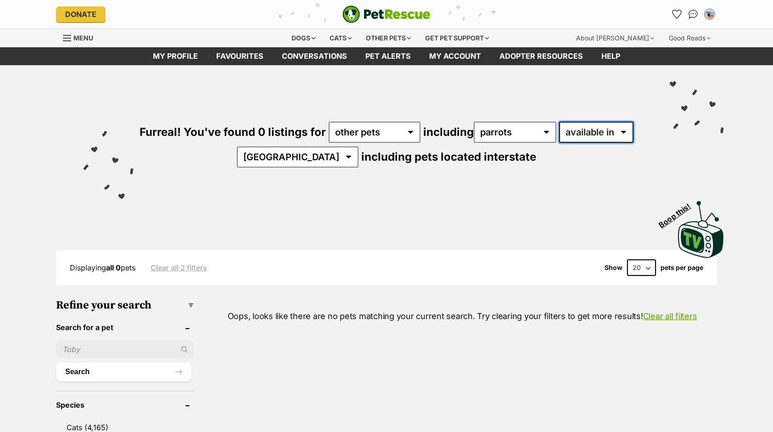
click at [559, 143] on select "available in located in" at bounding box center [596, 132] width 74 height 21
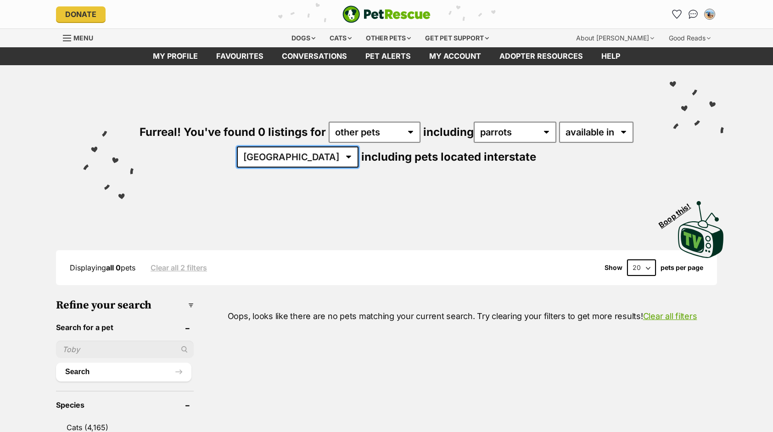
click at [339, 157] on select "Australia" at bounding box center [298, 156] width 122 height 21
click at [379, 38] on div "Other pets" at bounding box center [388, 38] width 58 height 18
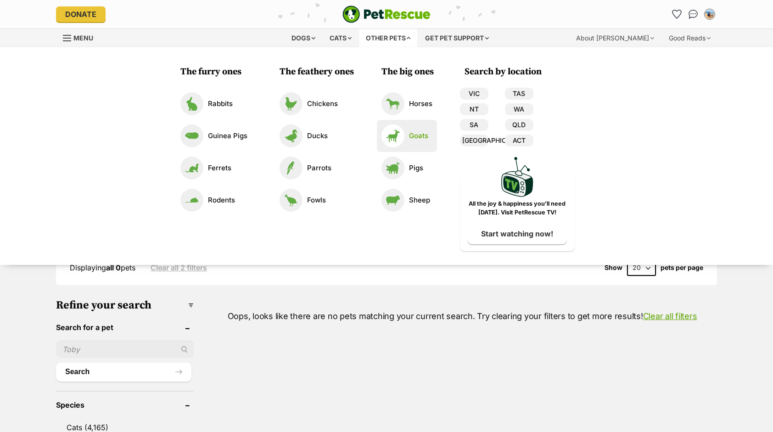
click at [417, 144] on link "Goats" at bounding box center [406, 135] width 51 height 23
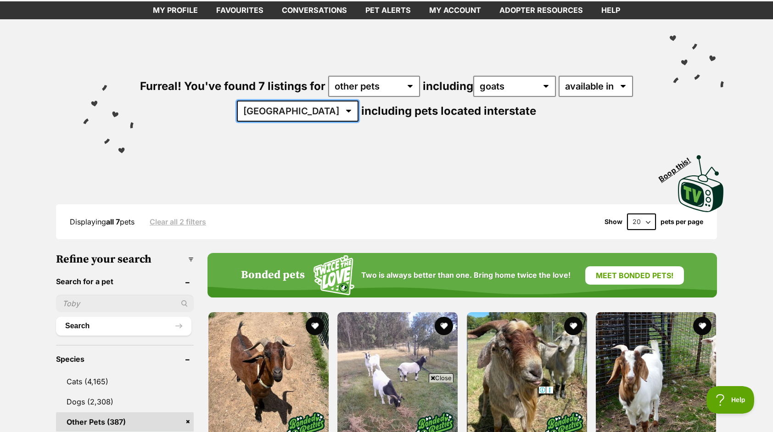
click at [297, 111] on select "Australia NSW QLD SA VIC" at bounding box center [298, 110] width 122 height 21
select select "[GEOGRAPHIC_DATA]"
click at [265, 100] on select "Australia NSW QLD SA VIC" at bounding box center [298, 110] width 122 height 21
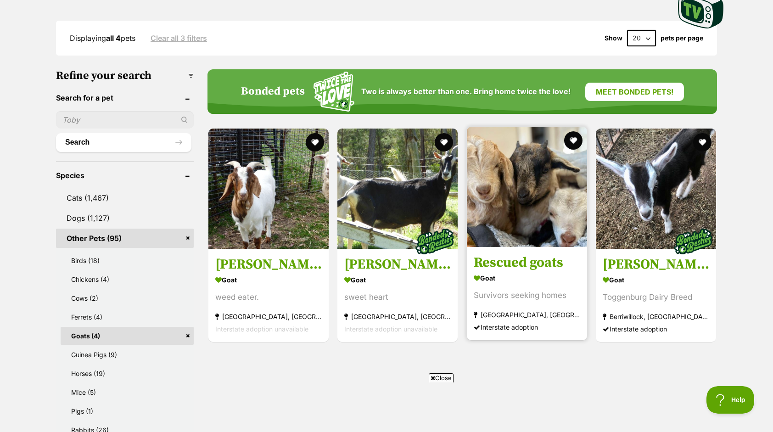
click at [520, 203] on img at bounding box center [527, 187] width 120 height 120
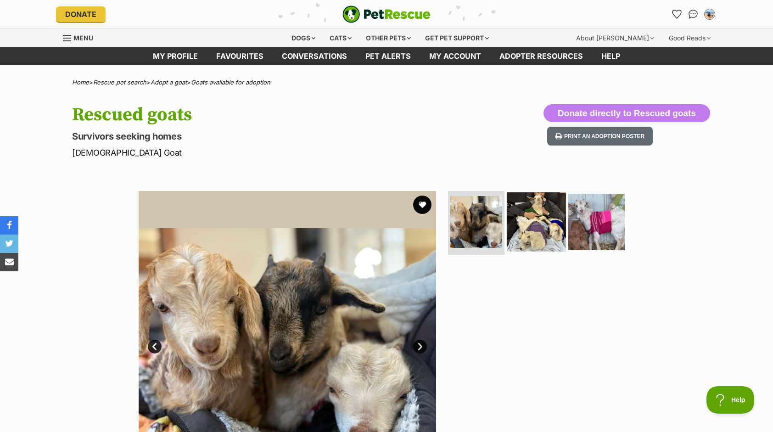
click at [529, 220] on img at bounding box center [535, 221] width 59 height 59
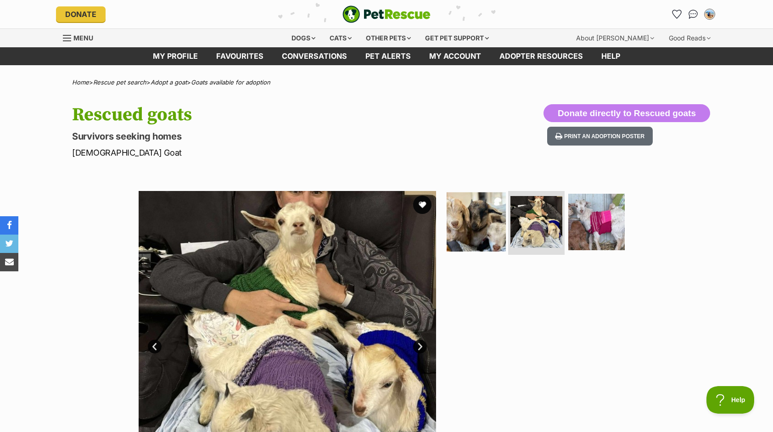
click at [476, 222] on img at bounding box center [475, 221] width 59 height 59
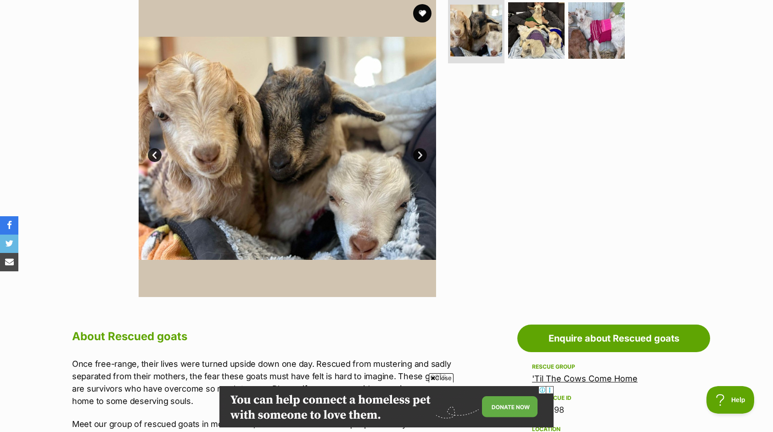
scroll to position [184, 0]
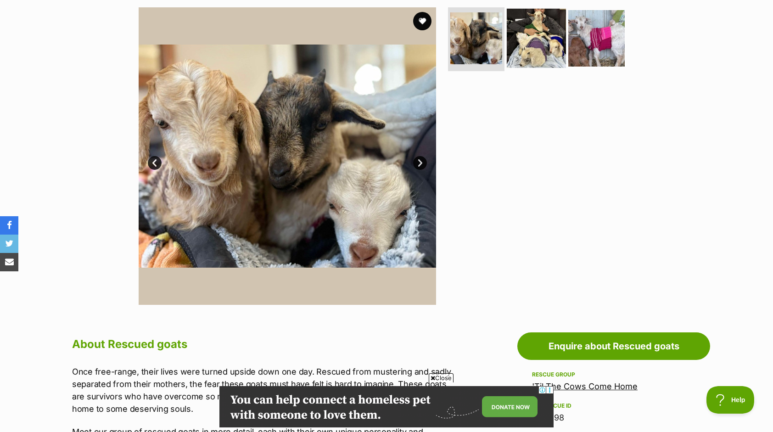
click at [541, 41] on img at bounding box center [535, 37] width 59 height 59
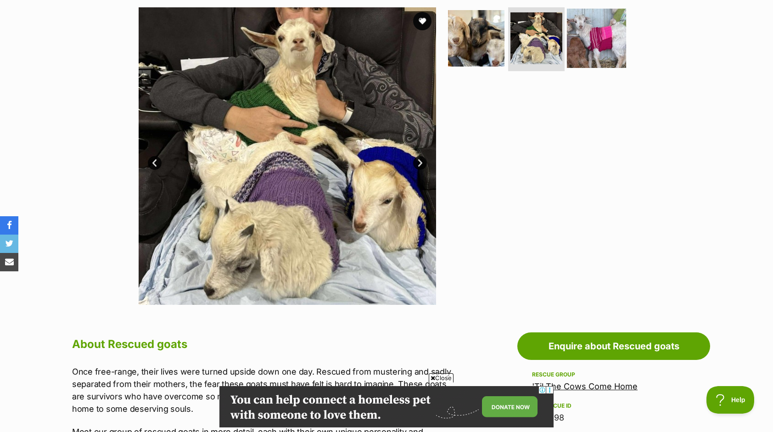
click at [591, 41] on img at bounding box center [596, 37] width 59 height 59
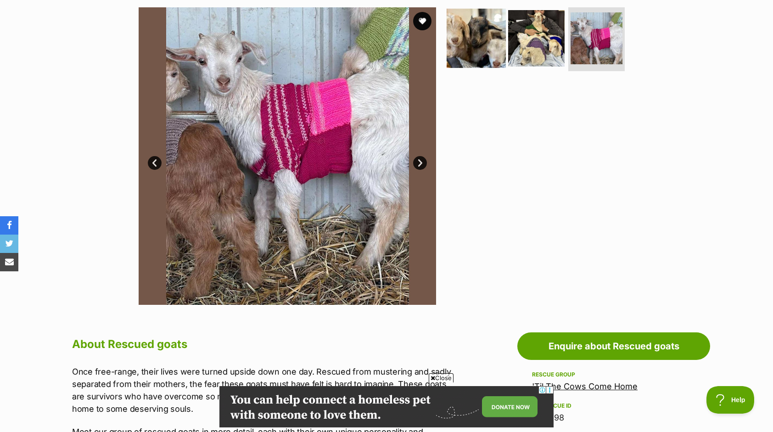
click at [473, 44] on img at bounding box center [475, 37] width 59 height 59
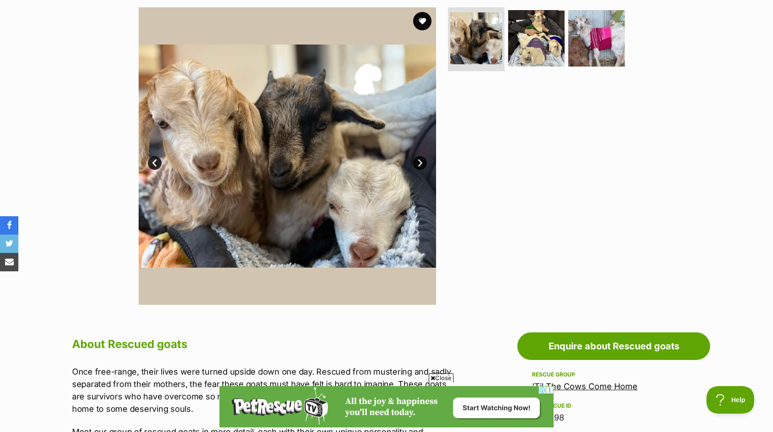
scroll to position [0, 0]
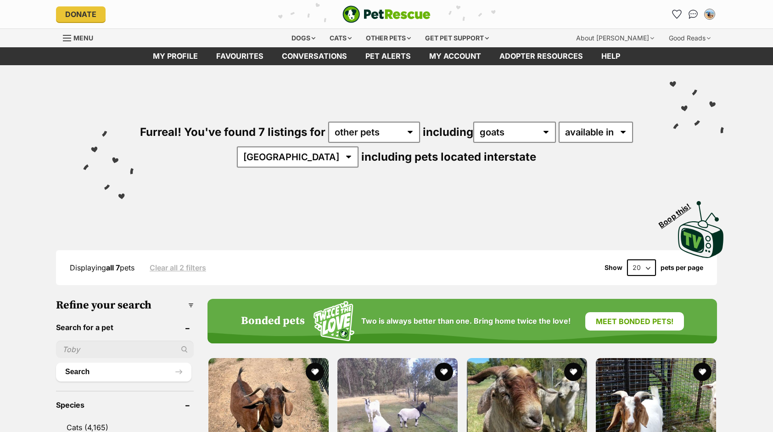
select select "[GEOGRAPHIC_DATA]"
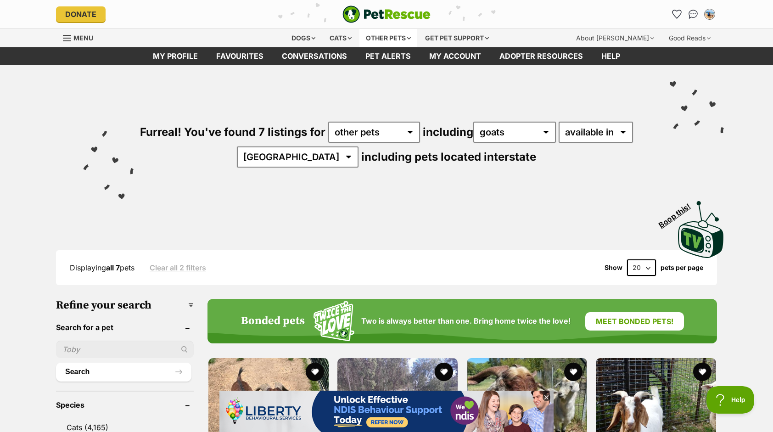
click at [390, 37] on div "Other pets" at bounding box center [388, 38] width 58 height 18
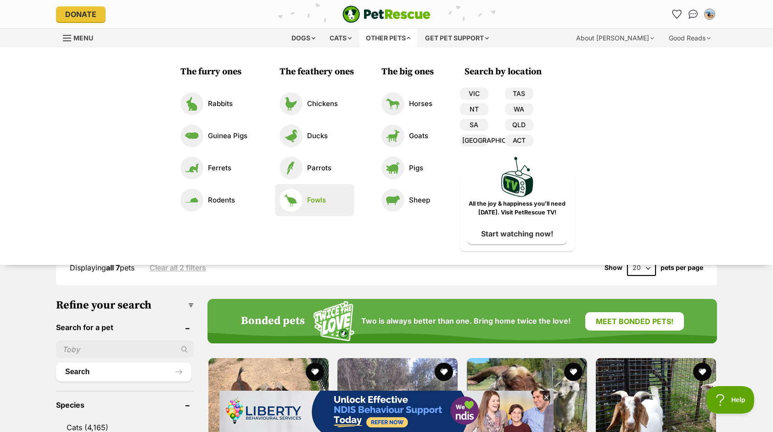
click at [326, 199] on link "Fowls" at bounding box center [314, 200] width 70 height 23
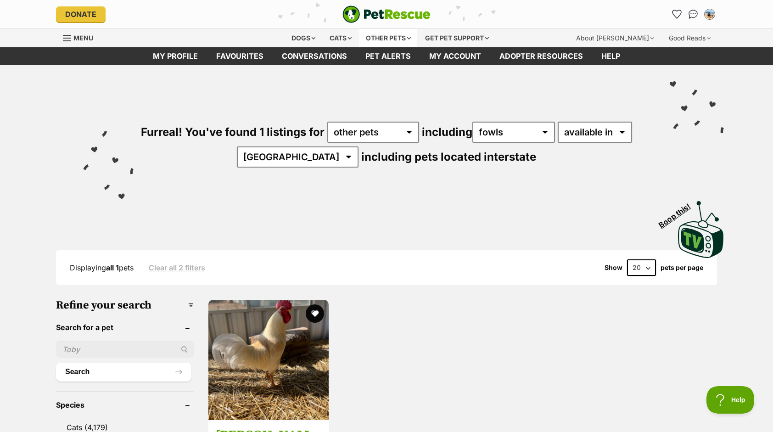
click at [381, 34] on div "Other pets" at bounding box center [388, 38] width 58 height 18
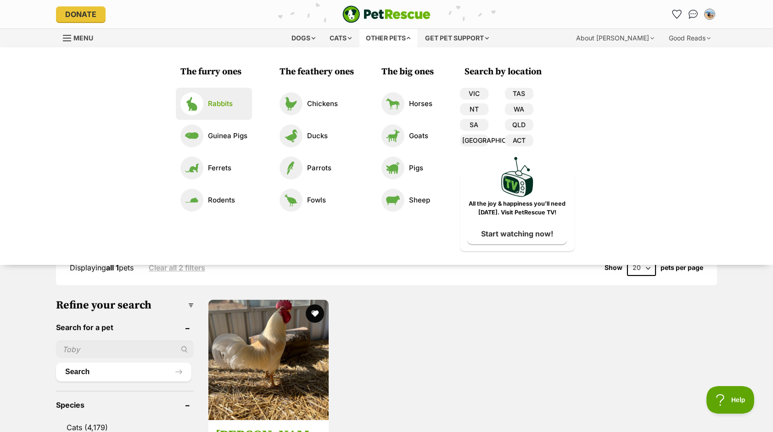
click at [217, 101] on p "Rabbits" at bounding box center [220, 104] width 25 height 11
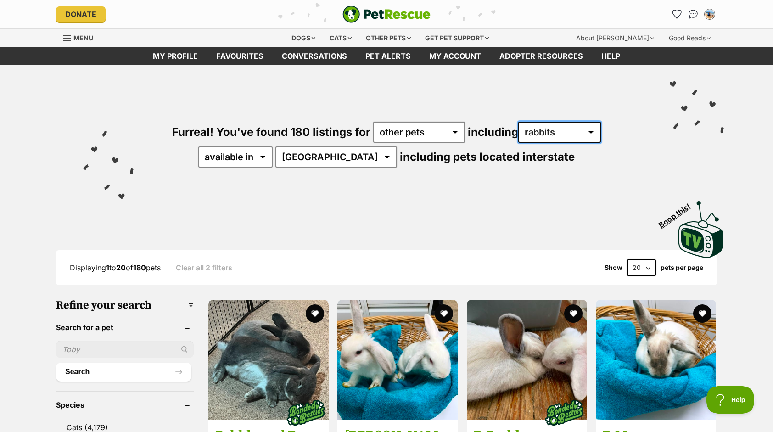
click at [567, 136] on select "all other pets Birds Chickens Cows Ducks Ferrets Fowls Goats Guinea Pigs Horses…" at bounding box center [559, 132] width 83 height 21
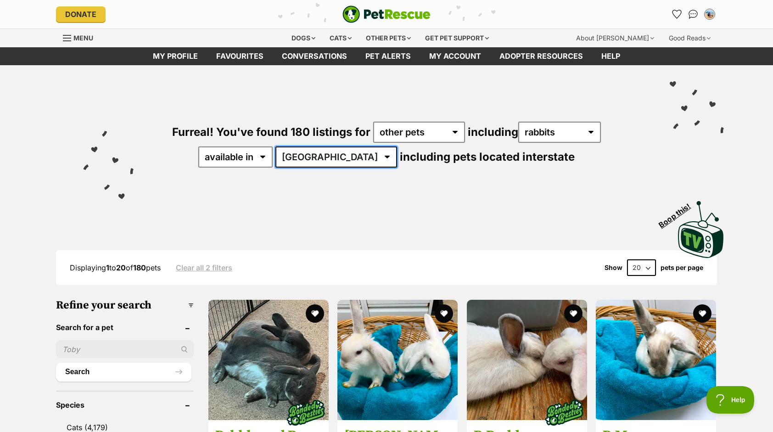
click at [324, 156] on select "[GEOGRAPHIC_DATA] [GEOGRAPHIC_DATA] [GEOGRAPHIC_DATA] [GEOGRAPHIC_DATA] SA [GEO…" at bounding box center [336, 156] width 122 height 21
select select "[GEOGRAPHIC_DATA]"
click at [305, 146] on select "[GEOGRAPHIC_DATA] [GEOGRAPHIC_DATA] [GEOGRAPHIC_DATA] [GEOGRAPHIC_DATA] SA [GEO…" at bounding box center [336, 156] width 122 height 21
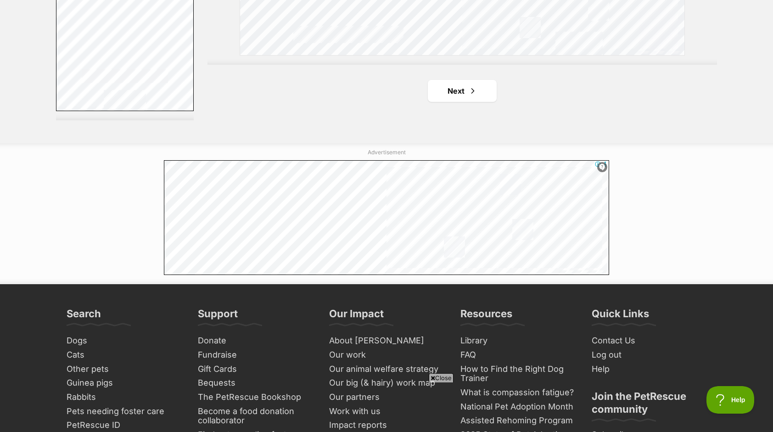
scroll to position [1835, 0]
